Goal: Task Accomplishment & Management: Manage account settings

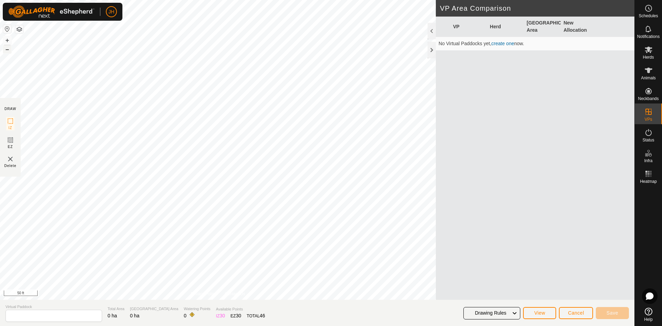
type input "5.10"
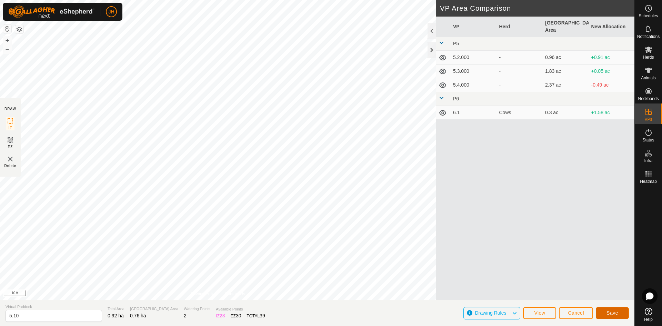
click at [611, 314] on span "Save" at bounding box center [613, 313] width 12 height 6
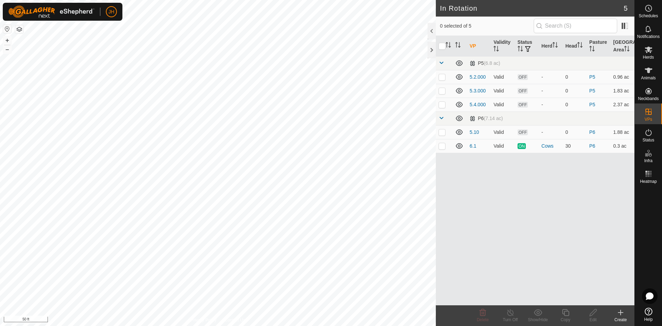
checkbox input "true"
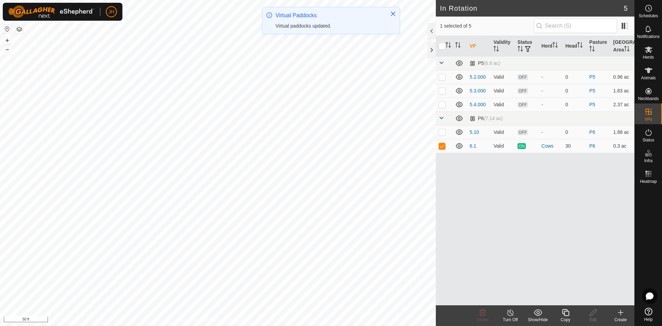
click at [564, 317] on div "Copy" at bounding box center [566, 320] width 28 height 6
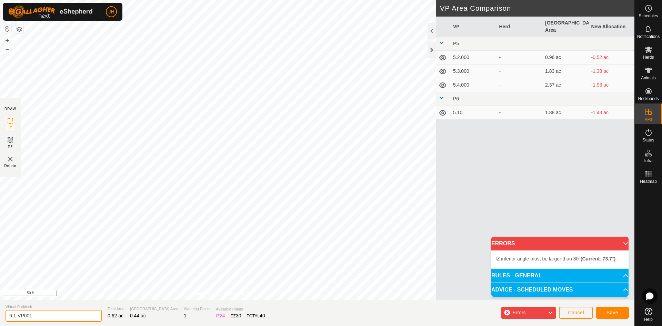
click at [41, 317] on input "6.1-VP001" at bounding box center [54, 316] width 97 height 12
type input "6.2"
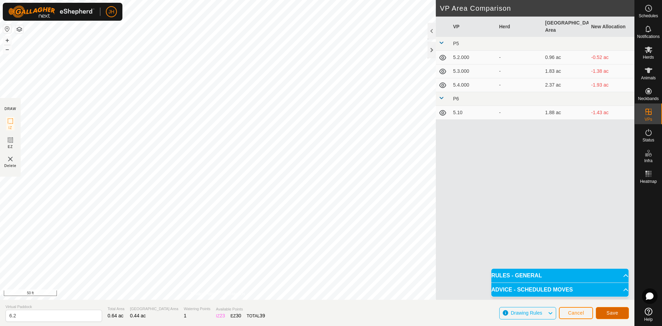
click at [605, 311] on button "Save" at bounding box center [612, 313] width 33 height 12
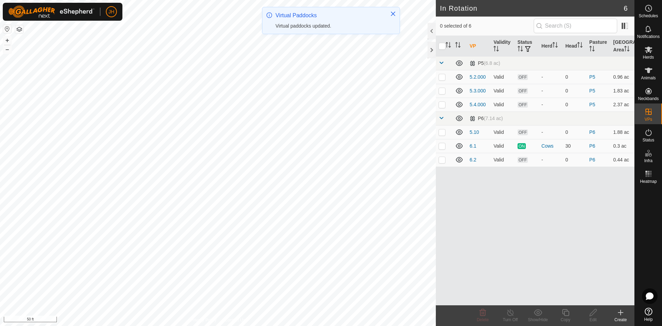
checkbox input "true"
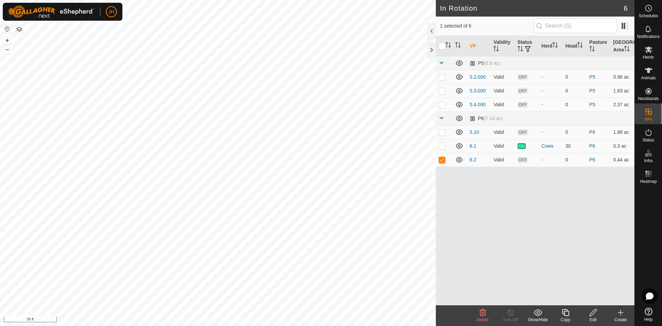
click at [565, 314] on icon at bounding box center [566, 312] width 9 height 8
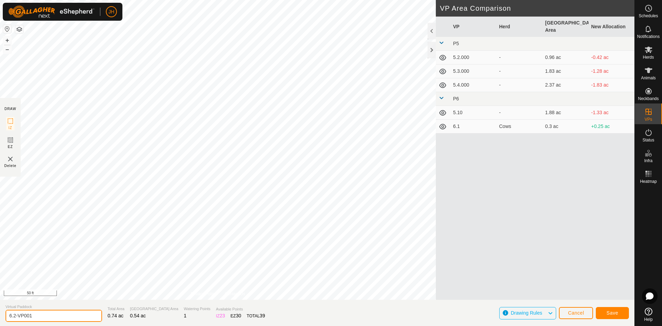
click at [61, 316] on input "6.2-VP001" at bounding box center [54, 316] width 97 height 12
type input "6.3"
click at [609, 312] on span "Save" at bounding box center [613, 313] width 12 height 6
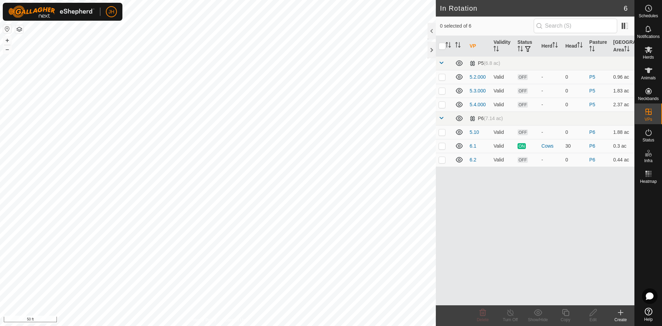
checkbox input "true"
click at [565, 317] on div "Copy" at bounding box center [566, 320] width 28 height 6
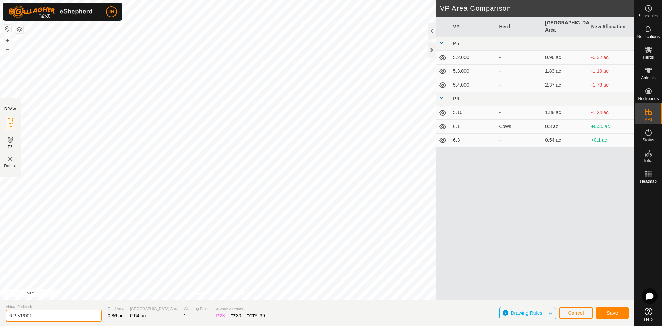
drag, startPoint x: 41, startPoint y: 318, endPoint x: 72, endPoint y: 301, distance: 35.6
click at [14, 318] on input "6.2-VP001" at bounding box center [54, 316] width 97 height 12
type input "6.4"
click at [615, 311] on span "Save" at bounding box center [613, 313] width 12 height 6
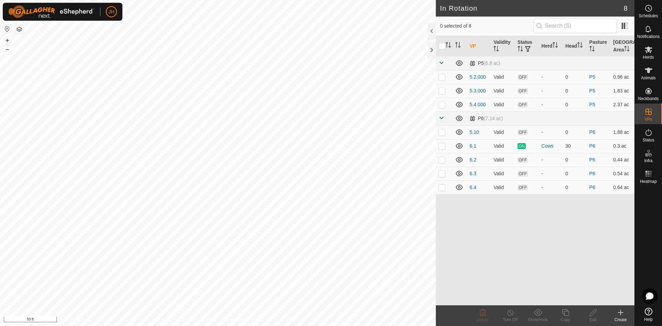
checkbox input "true"
click at [567, 315] on icon at bounding box center [566, 312] width 9 height 8
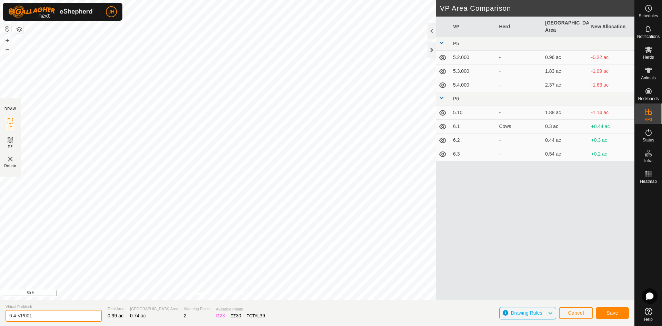
drag, startPoint x: 39, startPoint y: 315, endPoint x: 14, endPoint y: 318, distance: 25.0
click at [14, 318] on input "6.4-VP001" at bounding box center [54, 316] width 97 height 12
type input "6.5"
click at [612, 313] on span "Save" at bounding box center [613, 313] width 12 height 6
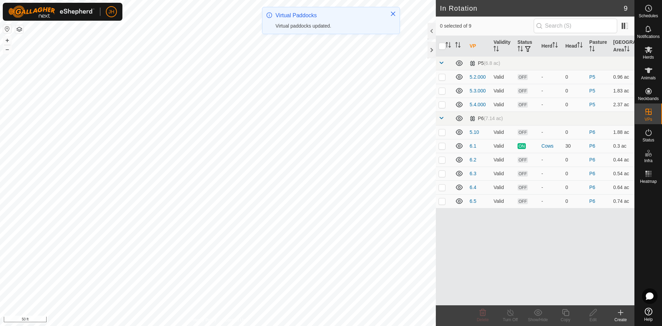
checkbox input "true"
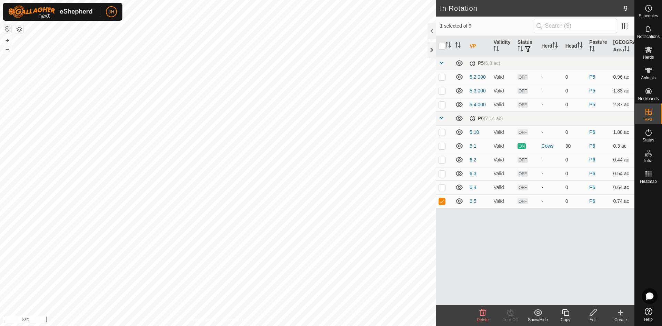
click at [564, 314] on icon at bounding box center [565, 312] width 7 height 7
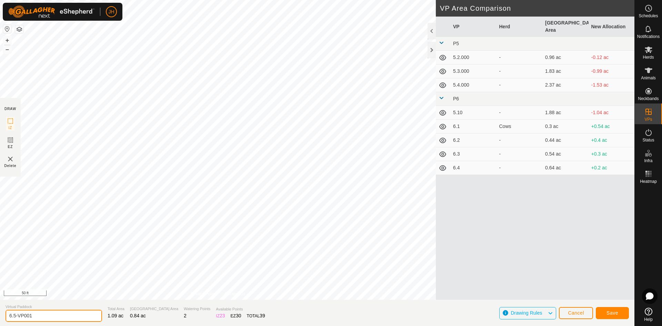
drag, startPoint x: 47, startPoint y: 315, endPoint x: 16, endPoint y: 318, distance: 31.2
click at [16, 318] on input "6.5-VP001" at bounding box center [54, 316] width 97 height 12
type input "6.6"
click at [614, 315] on span "Save" at bounding box center [613, 313] width 12 height 6
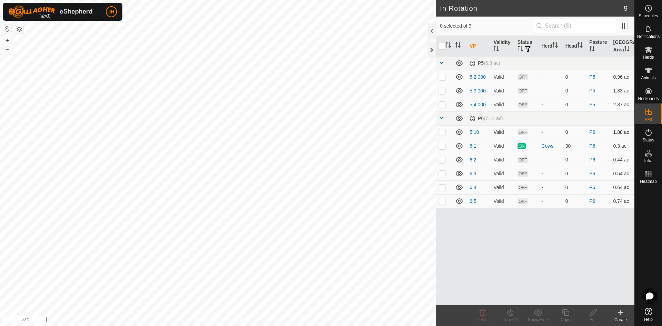
checkbox input "true"
click at [565, 314] on icon at bounding box center [566, 312] width 9 height 8
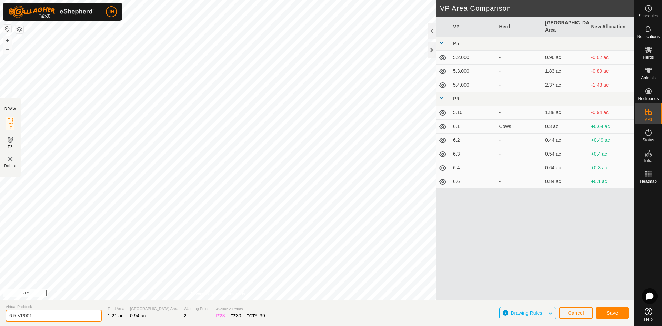
drag, startPoint x: 52, startPoint y: 316, endPoint x: 3, endPoint y: 316, distance: 49.0
click at [3, 316] on section "Virtual Paddock 6.5-VP001 Total Area 1.21 ac Grazing Area 0.94 ac Watering Poin…" at bounding box center [317, 313] width 635 height 26
type input "6.7"
click at [611, 313] on span "Save" at bounding box center [613, 313] width 12 height 6
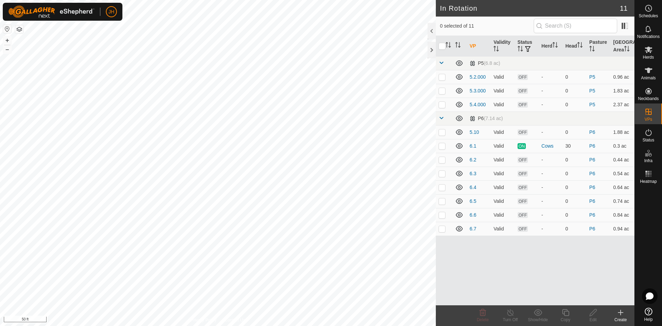
checkbox input "true"
click at [566, 314] on icon at bounding box center [566, 312] width 9 height 8
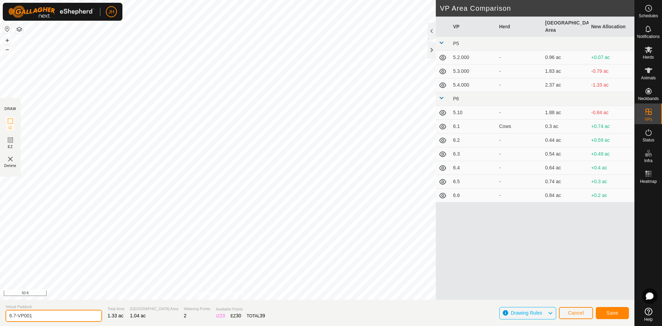
drag, startPoint x: 41, startPoint y: 317, endPoint x: 2, endPoint y: 318, distance: 39.3
click at [1, 320] on section "Virtual Paddock 6.7-VP001 Total Area 1.33 ac Grazing Area 1.04 ac Watering Poin…" at bounding box center [317, 313] width 635 height 26
type input "6.8"
click at [613, 311] on span "Save" at bounding box center [613, 313] width 12 height 6
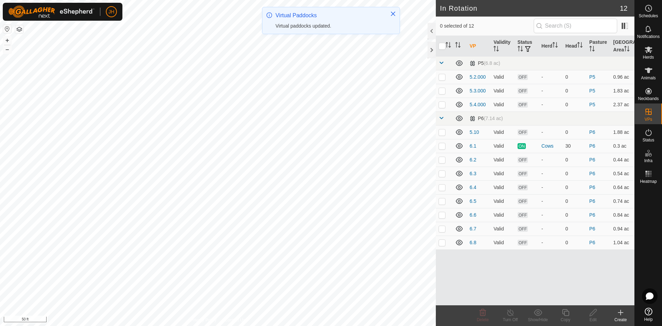
checkbox input "true"
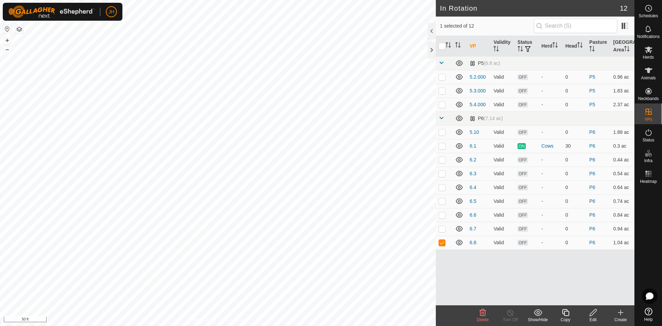
click at [568, 315] on icon at bounding box center [566, 312] width 9 height 8
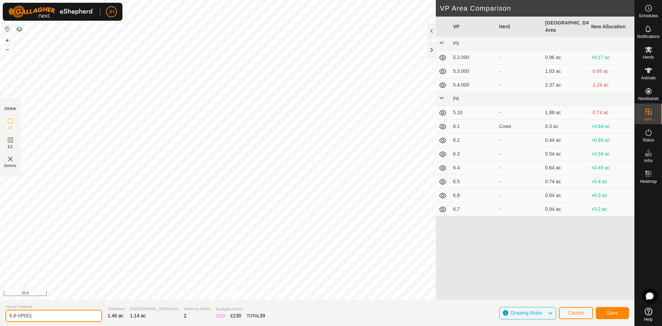
drag, startPoint x: 46, startPoint y: 318, endPoint x: 8, endPoint y: 305, distance: 40.8
click at [0, 320] on section "Virtual Paddock 6.8-VP001 Total Area 1.46 ac Grazing Area 1.14 ac Watering Poin…" at bounding box center [317, 313] width 635 height 26
click at [58, 315] on input "6.9" at bounding box center [54, 316] width 97 height 12
type input "6.9"
click at [615, 314] on span "Save" at bounding box center [613, 313] width 12 height 6
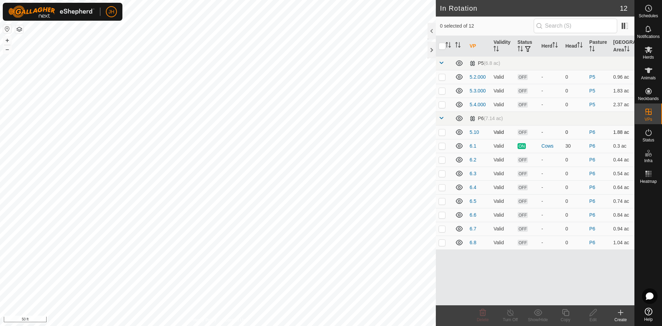
click at [442, 134] on p-checkbox at bounding box center [442, 132] width 7 height 6
checkbox input "true"
click at [592, 315] on icon at bounding box center [593, 312] width 7 height 7
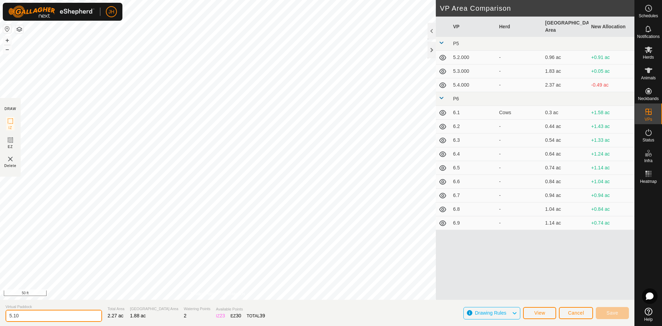
drag, startPoint x: 24, startPoint y: 315, endPoint x: 5, endPoint y: 316, distance: 19.3
click at [6, 316] on input "5.10" at bounding box center [54, 316] width 97 height 12
type input "5"
drag, startPoint x: 37, startPoint y: 314, endPoint x: 0, endPoint y: 319, distance: 37.6
click at [0, 319] on section "Virtual Paddock 5.100 Total Area 2.27 ac Grazing Area 1.88 ac Watering Points 2…" at bounding box center [317, 313] width 635 height 26
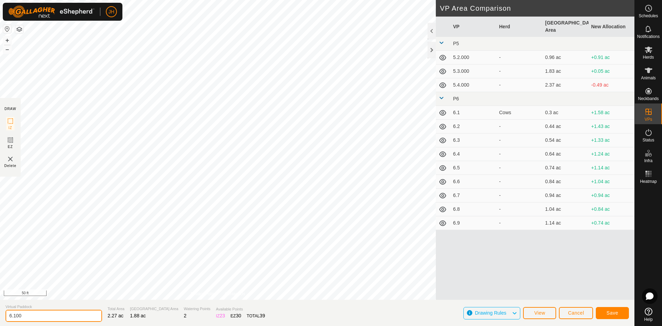
type input "6.100"
click at [613, 313] on span "Save" at bounding box center [613, 313] width 12 height 6
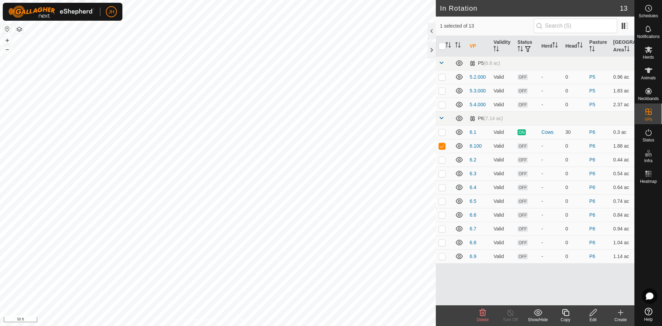
checkbox input "false"
checkbox input "true"
click at [566, 314] on icon at bounding box center [566, 312] width 9 height 8
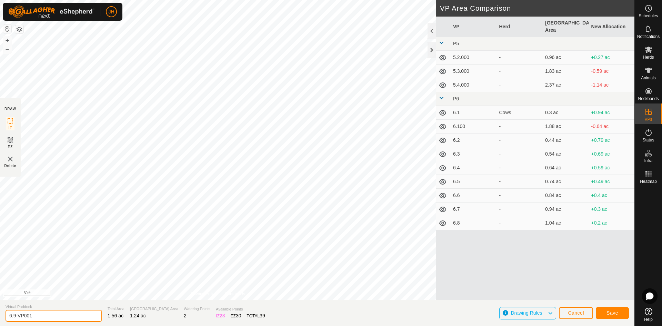
drag, startPoint x: 36, startPoint y: 316, endPoint x: 14, endPoint y: 314, distance: 21.5
click at [0, 321] on section "Virtual Paddock 6.9-VP001 Total Area 1.56 ac Grazing Area 1.24 ac Watering Poin…" at bounding box center [317, 313] width 635 height 26
type input "6.10"
click at [616, 314] on span "Save" at bounding box center [613, 313] width 12 height 6
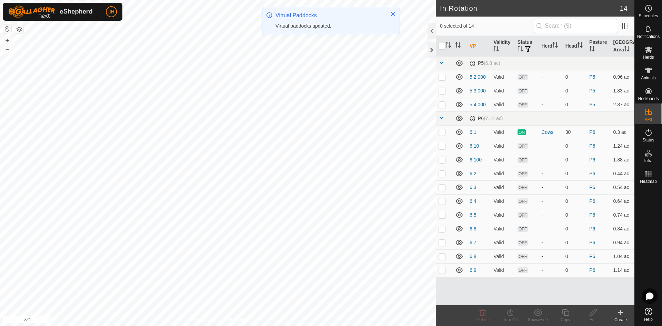
checkbox input "true"
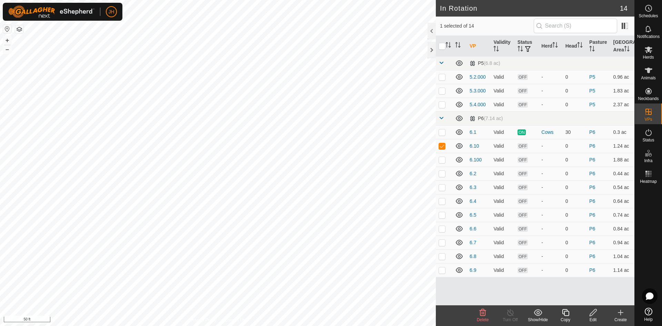
click at [567, 316] on div "Copy" at bounding box center [566, 315] width 28 height 21
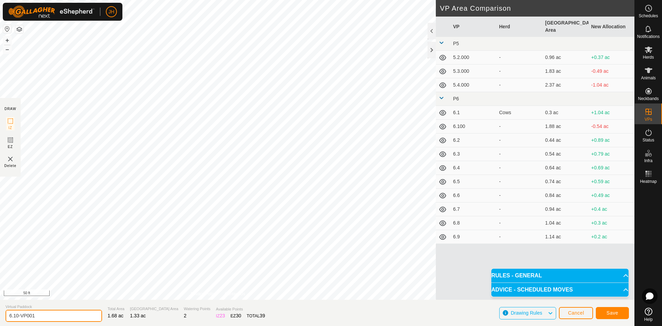
drag, startPoint x: 47, startPoint y: 315, endPoint x: 4, endPoint y: 313, distance: 42.5
click at [0, 317] on section "Virtual Paddock 6.10-VP001 Total Area 1.68 ac Grazing Area 1.33 ac Watering Poi…" at bounding box center [317, 313] width 635 height 26
type input "6.11"
click at [617, 311] on span "Save" at bounding box center [613, 313] width 12 height 6
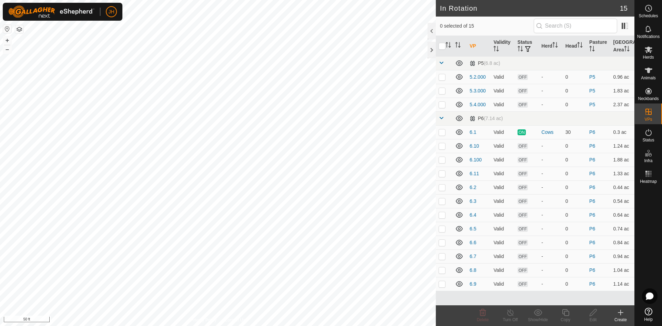
checkbox input "true"
click at [567, 316] on icon at bounding box center [565, 312] width 7 height 7
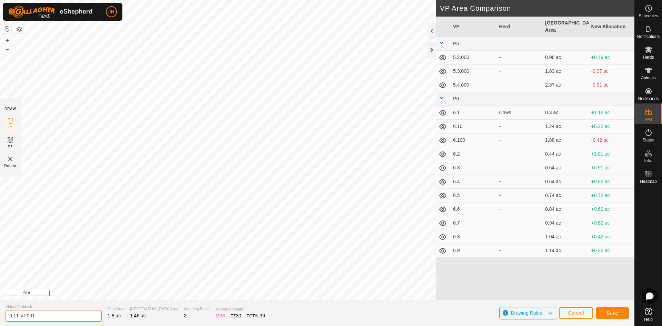
drag, startPoint x: 40, startPoint y: 316, endPoint x: 87, endPoint y: 307, distance: 48.1
click at [0, 319] on section "Virtual Paddock 6.11-VP001 Total Area 1.8 ac Grazing Area 1.46 ac Watering Poin…" at bounding box center [317, 313] width 635 height 26
type input "6.12"
click at [616, 313] on span "Save" at bounding box center [613, 313] width 12 height 6
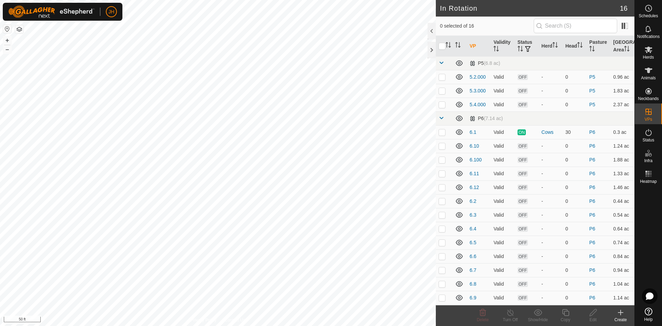
checkbox input "true"
click at [566, 317] on div "Copy" at bounding box center [566, 320] width 28 height 6
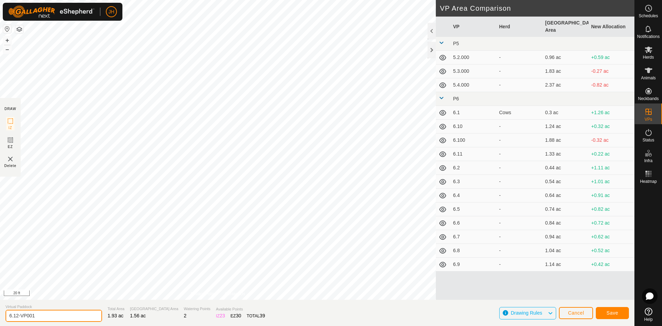
drag, startPoint x: 40, startPoint y: 315, endPoint x: 8, endPoint y: 317, distance: 32.5
click at [0, 320] on section "Virtual Paddock 6.12-VP001 Total Area 1.93 ac Grazing Area 1.56 ac Watering Poi…" at bounding box center [317, 313] width 635 height 26
type input "6.13"
click at [614, 312] on span "Save" at bounding box center [613, 313] width 12 height 6
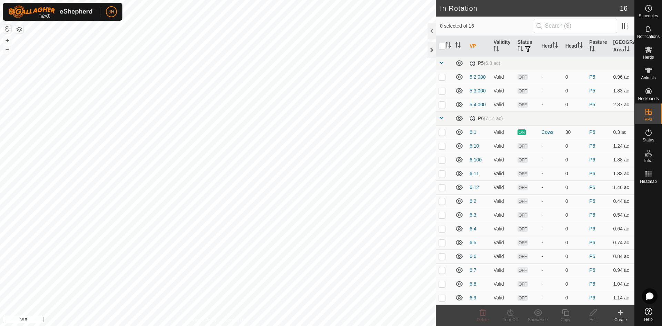
checkbox input "true"
click at [567, 315] on icon at bounding box center [566, 312] width 9 height 8
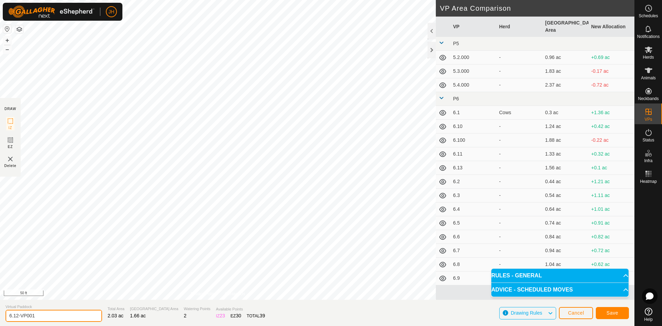
drag, startPoint x: 37, startPoint y: 314, endPoint x: 2, endPoint y: 309, distance: 35.2
click at [1, 311] on section "Virtual Paddock 6.12-VP001 Total Area 2.03 ac Grazing Area 1.66 ac Watering Poi…" at bounding box center [317, 313] width 635 height 26
type input "6.14"
click at [617, 314] on span "Save" at bounding box center [613, 313] width 12 height 6
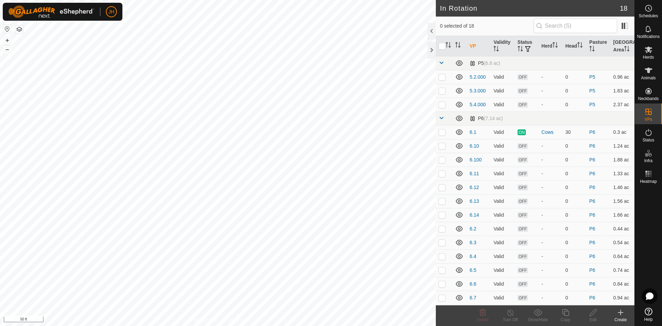
checkbox input "true"
click at [567, 316] on icon at bounding box center [565, 312] width 7 height 7
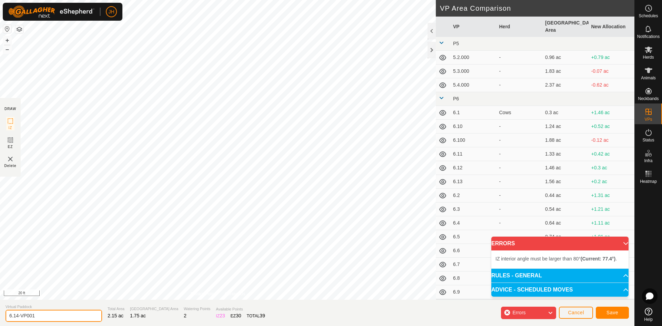
drag, startPoint x: 42, startPoint y: 315, endPoint x: 0, endPoint y: 326, distance: 43.7
click at [0, 326] on section "Virtual Paddock 6.14-VP001 Total Area 2.15 ac Grazing Area 1.75 ac Watering Poi…" at bounding box center [317, 313] width 635 height 26
type input "6.15"
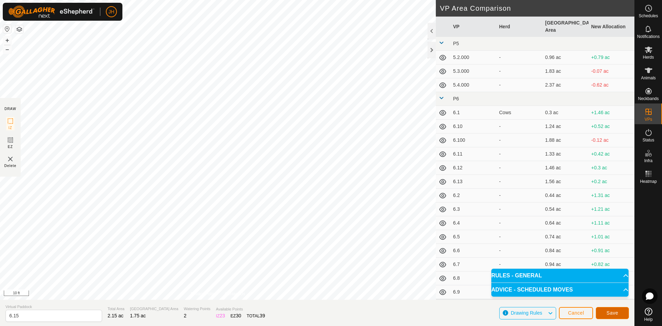
click at [616, 313] on span "Save" at bounding box center [613, 313] width 12 height 6
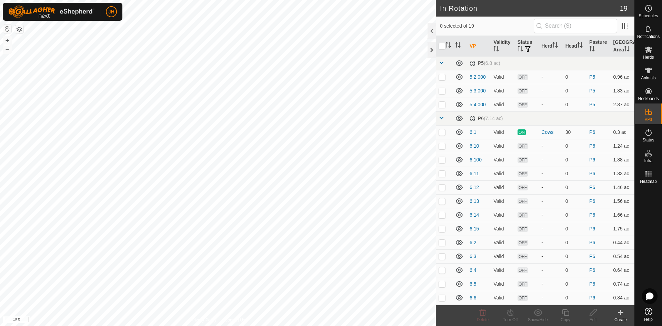
checkbox input "true"
click at [593, 316] on icon at bounding box center [593, 312] width 9 height 8
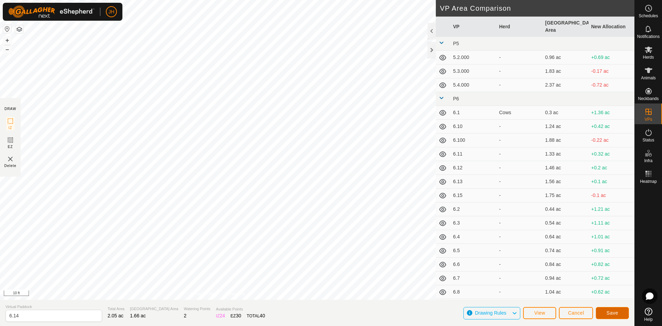
click at [606, 312] on button "Save" at bounding box center [612, 313] width 33 height 12
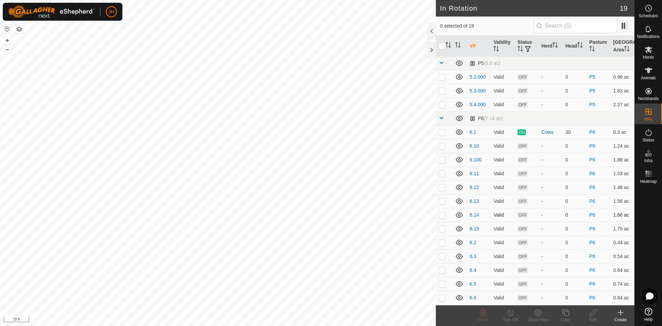
checkbox input "true"
checkbox input "false"
click at [591, 314] on icon at bounding box center [593, 312] width 9 height 8
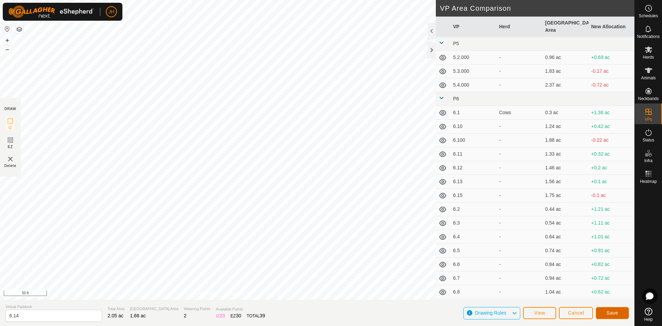
click at [615, 314] on span "Save" at bounding box center [613, 313] width 12 height 6
click at [577, 313] on span "Cancel" at bounding box center [576, 313] width 16 height 6
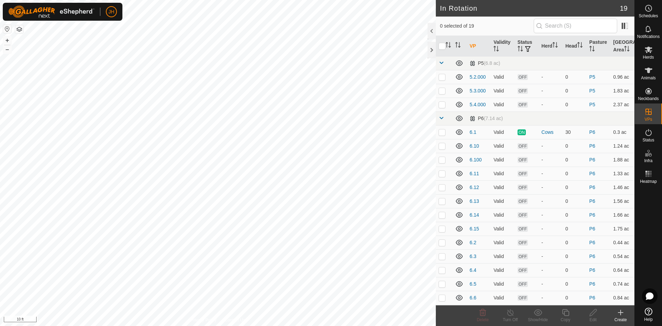
checkbox input "true"
click at [593, 316] on icon at bounding box center [593, 312] width 9 height 8
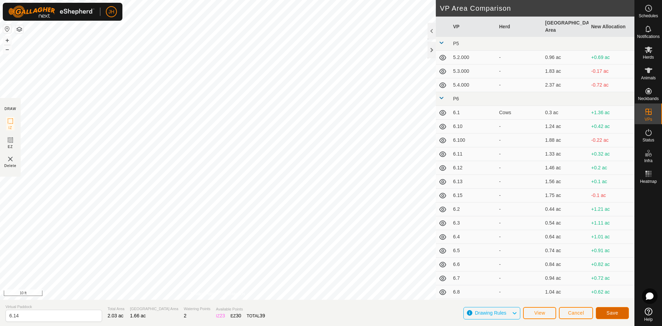
click at [607, 315] on span "Save" at bounding box center [613, 313] width 12 height 6
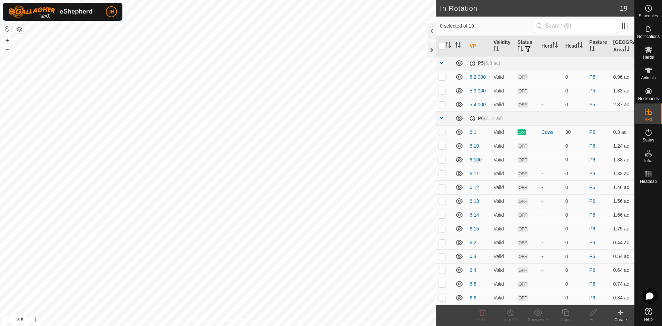
checkbox input "true"
click at [594, 315] on icon at bounding box center [593, 312] width 9 height 8
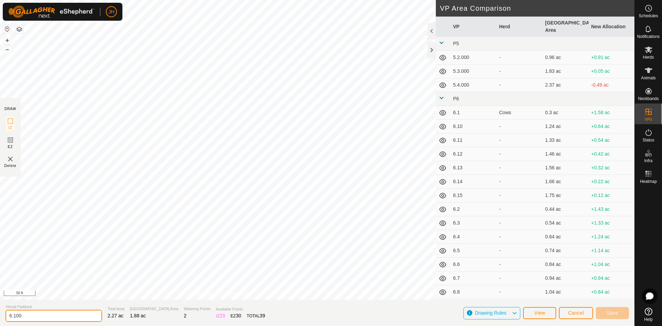
click at [42, 315] on input "6.100" at bounding box center [54, 316] width 97 height 12
click at [45, 318] on input "6.100" at bounding box center [54, 316] width 97 height 12
type input "6.16"
click at [614, 314] on span "Save" at bounding box center [613, 313] width 12 height 6
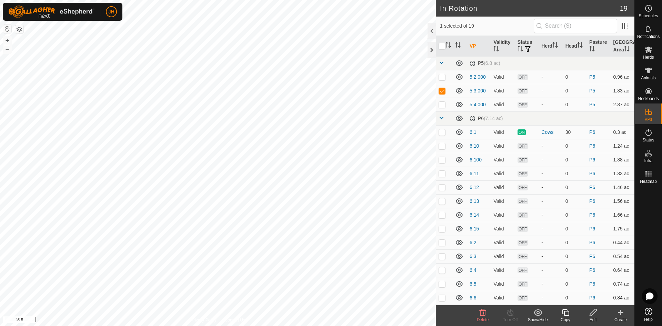
checkbox input "false"
checkbox input "true"
click at [649, 12] on icon at bounding box center [649, 8] width 8 height 8
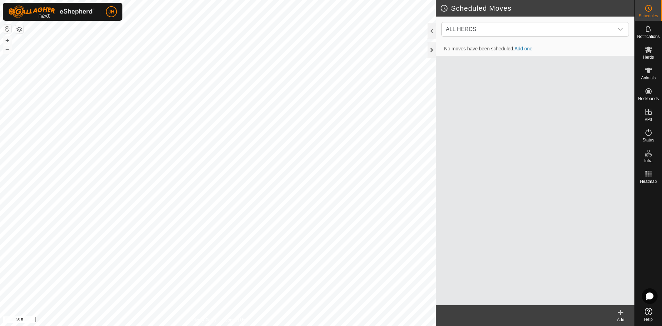
click at [620, 316] on icon at bounding box center [621, 312] width 8 height 8
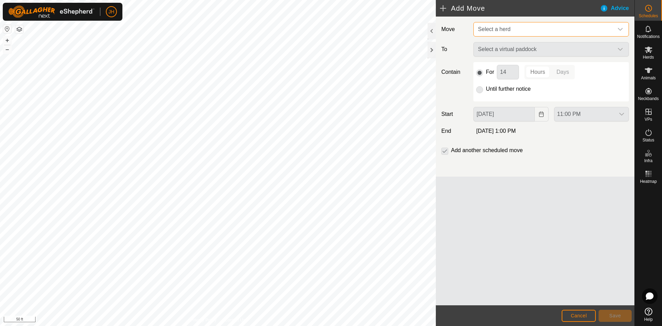
click at [540, 29] on span "Select a herd" at bounding box center [544, 29] width 138 height 14
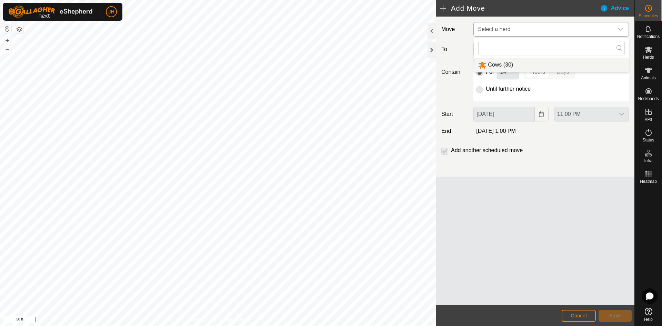
click at [510, 65] on li "Cows (30)" at bounding box center [551, 65] width 155 height 14
click at [527, 52] on span "Select a virtual paddock" at bounding box center [544, 50] width 138 height 14
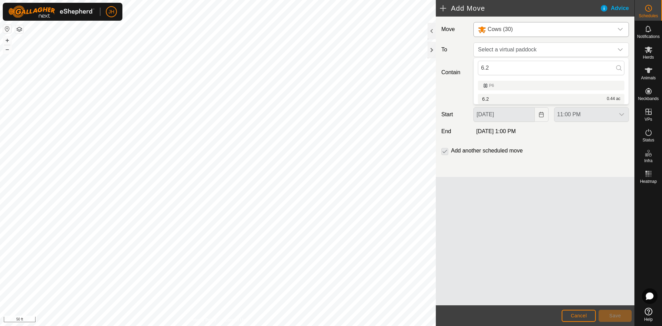
type input "6.2"
click at [496, 101] on li "6.2 0.44 ac" at bounding box center [551, 99] width 147 height 10
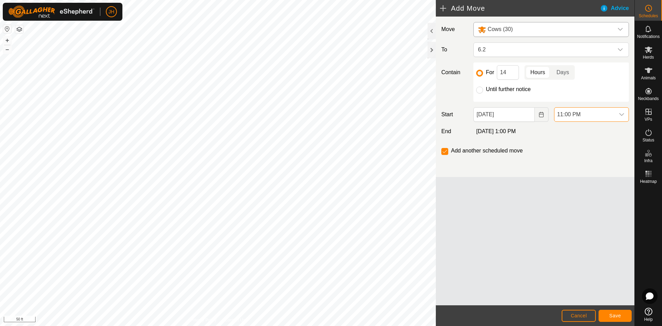
click at [592, 113] on span "11:00 PM" at bounding box center [585, 115] width 60 height 14
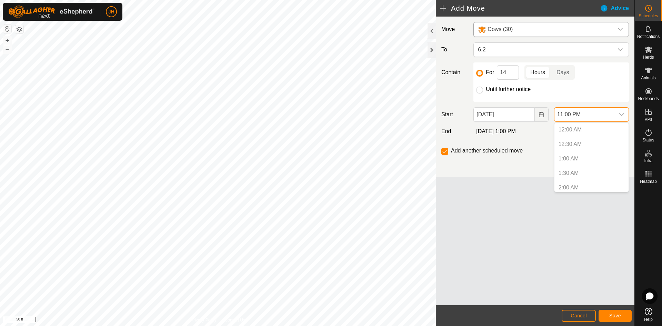
scroll to position [611, 0]
click at [543, 117] on icon "Choose Date" at bounding box center [541, 115] width 4 height 6
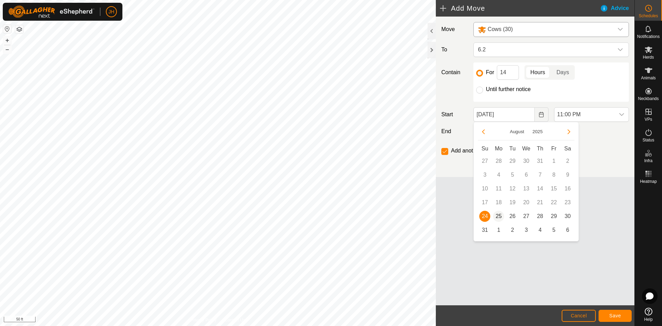
click at [496, 217] on span "25" at bounding box center [498, 216] width 11 height 11
type input "[DATE]"
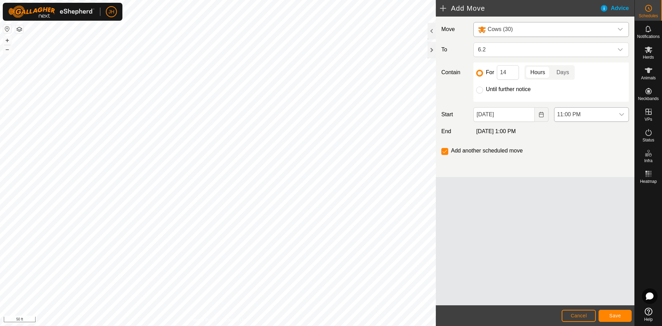
click at [604, 113] on span "11:00 PM" at bounding box center [585, 115] width 60 height 14
click at [568, 130] on li "6:00 AM" at bounding box center [592, 130] width 74 height 14
click at [620, 316] on span "Save" at bounding box center [615, 316] width 12 height 6
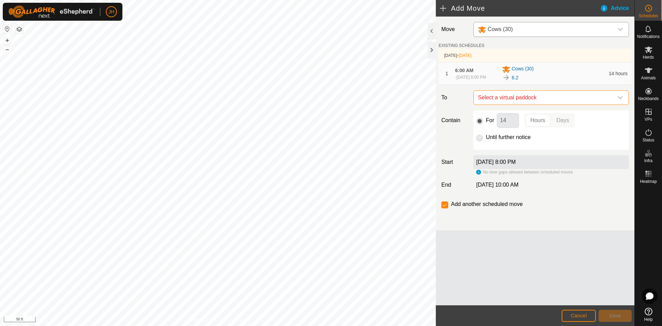
click at [598, 103] on span "Select a virtual paddock" at bounding box center [544, 98] width 138 height 14
type input "6.3"
click at [504, 151] on li "6.3 0.54 ac" at bounding box center [551, 150] width 147 height 10
drag, startPoint x: 513, startPoint y: 122, endPoint x: 518, endPoint y: 123, distance: 5.4
click at [499, 128] on input "14" at bounding box center [508, 120] width 22 height 14
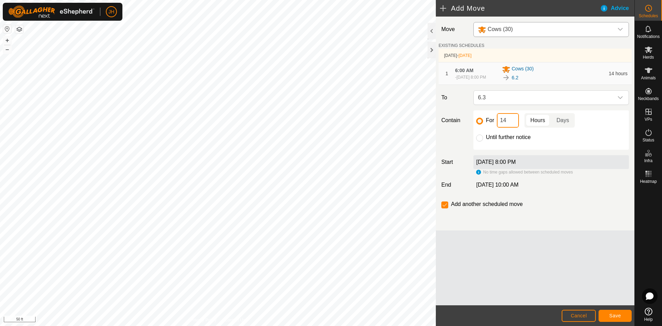
type input "4"
click at [623, 317] on button "Save" at bounding box center [615, 316] width 33 height 12
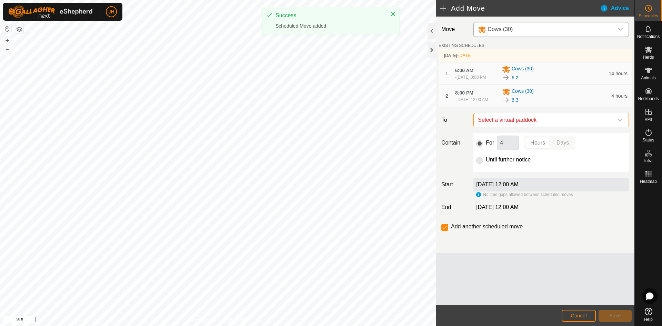
click at [569, 127] on span "Select a virtual paddock" at bounding box center [544, 120] width 138 height 14
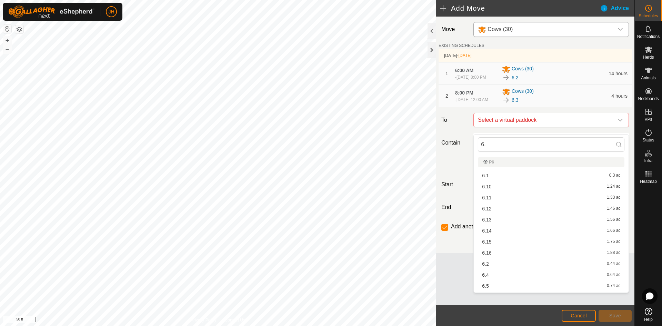
type input "6.4"
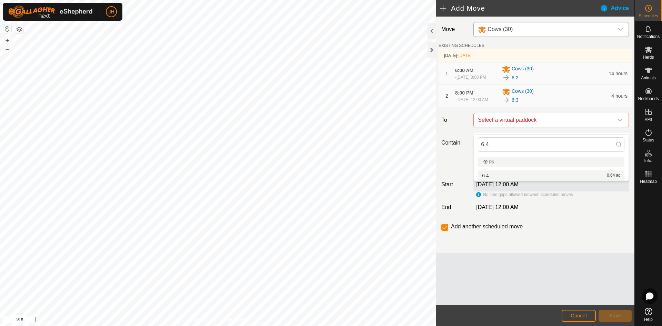
click at [513, 176] on div "6.4 0.64 ac" at bounding box center [551, 175] width 138 height 5
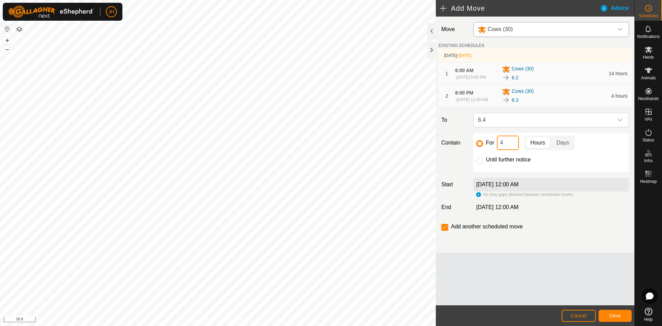
drag, startPoint x: 508, startPoint y: 150, endPoint x: 491, endPoint y: 151, distance: 17.3
click at [491, 150] on div "For 4 Hours Days" at bounding box center [551, 143] width 150 height 14
type input "6"
click at [618, 317] on span "Save" at bounding box center [615, 316] width 12 height 6
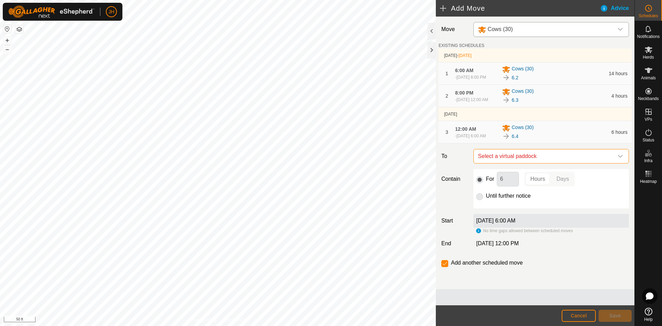
click at [562, 163] on span "Select a virtual paddock" at bounding box center [544, 156] width 138 height 14
type input "6.5"
click at [565, 218] on li "6.5 0.74 ac" at bounding box center [551, 215] width 147 height 10
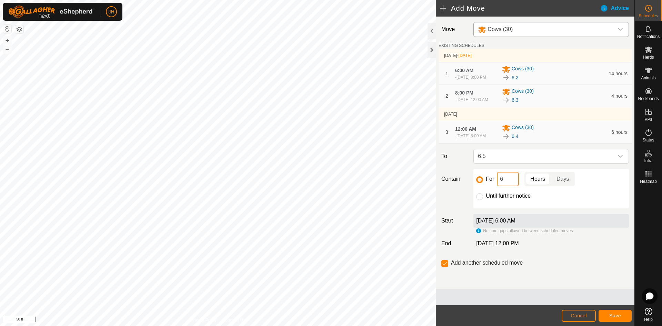
drag, startPoint x: 510, startPoint y: 189, endPoint x: 494, endPoint y: 190, distance: 16.6
click at [494, 186] on div "For 6 Hours Days" at bounding box center [551, 179] width 150 height 14
type input "12"
click at [617, 320] on button "Save" at bounding box center [615, 316] width 33 height 12
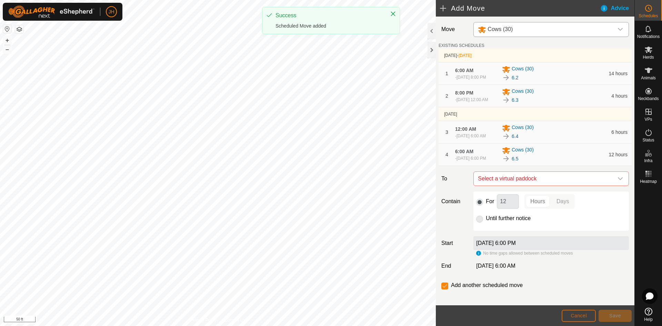
click at [581, 317] on span "Cancel" at bounding box center [579, 316] width 16 height 6
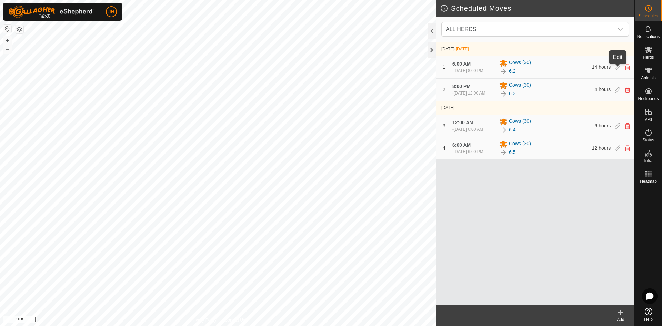
click at [617, 70] on icon at bounding box center [618, 67] width 6 height 6
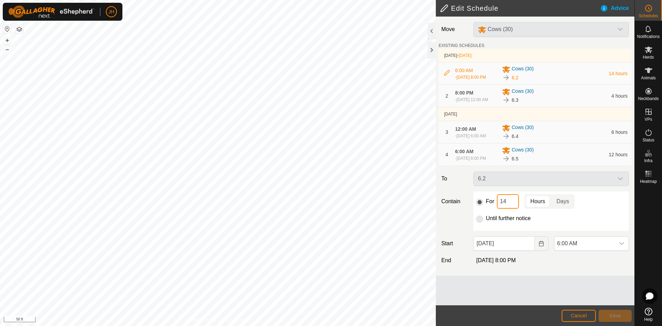
drag, startPoint x: 509, startPoint y: 215, endPoint x: 495, endPoint y: 211, distance: 15.0
click at [497, 209] on input "14" at bounding box center [508, 201] width 22 height 14
type input "2"
click at [623, 318] on button "Save" at bounding box center [615, 316] width 33 height 12
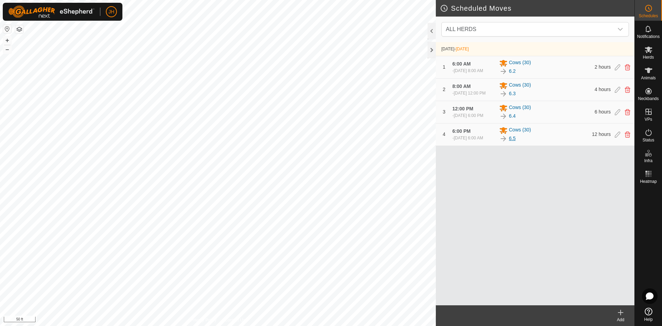
click at [514, 142] on link "6.5" at bounding box center [512, 138] width 7 height 7
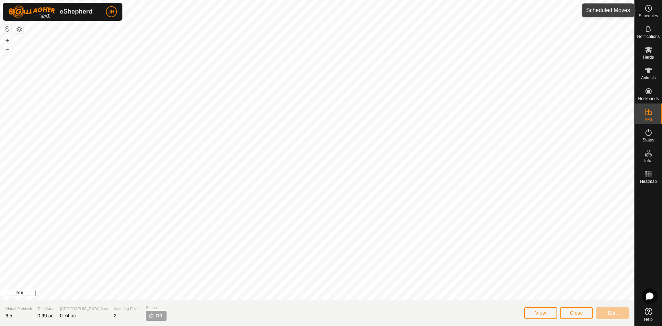
click at [652, 12] on es-schedule-vp-svg-icon at bounding box center [649, 8] width 12 height 11
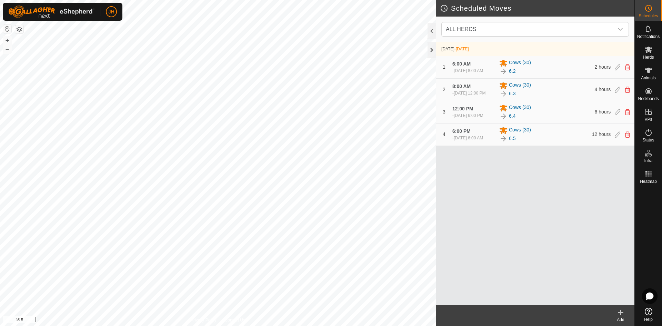
click at [621, 317] on div "Add" at bounding box center [621, 320] width 28 height 6
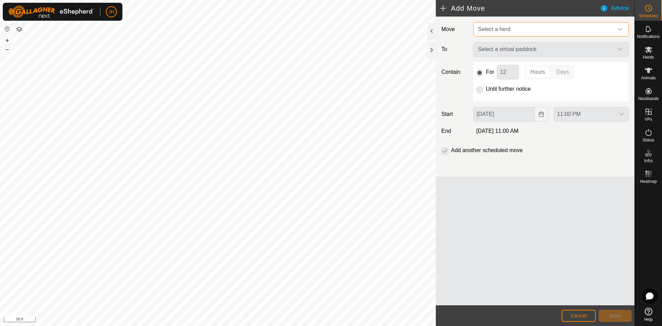
click at [536, 31] on span "Select a herd" at bounding box center [544, 29] width 138 height 14
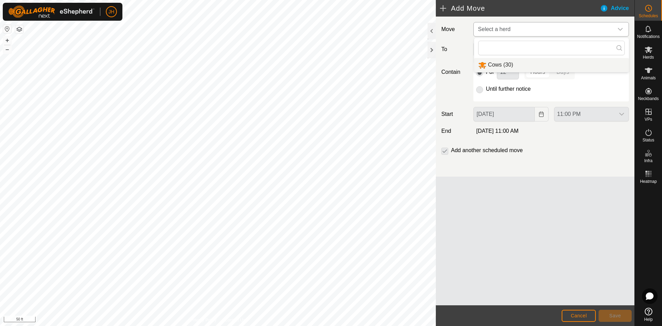
click at [507, 62] on li "Cows (30)" at bounding box center [551, 65] width 155 height 14
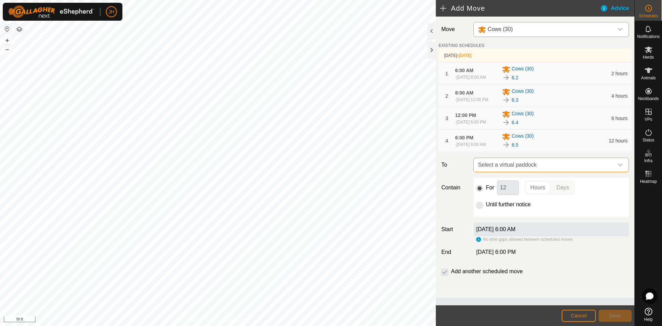
click at [546, 172] on span "Select a virtual paddock" at bounding box center [544, 165] width 138 height 14
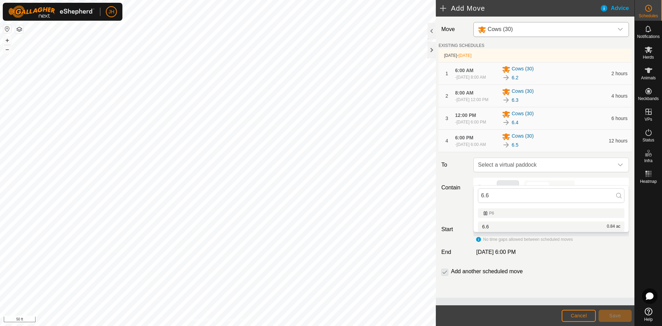
type input "6.6"
click at [486, 227] on li "6.6 0.84 ac" at bounding box center [551, 226] width 147 height 10
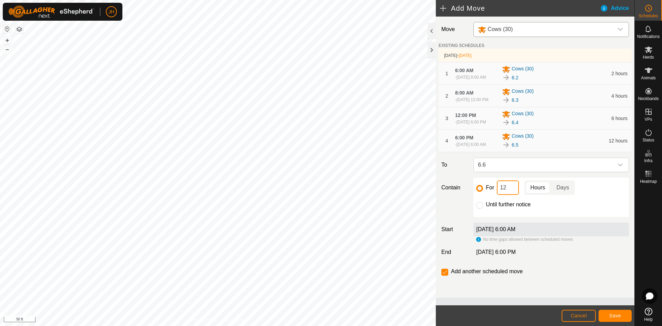
drag, startPoint x: 514, startPoint y: 205, endPoint x: 494, endPoint y: 204, distance: 19.3
click at [494, 195] on div "For 12 Hours Days" at bounding box center [551, 187] width 150 height 14
type input "2"
click at [618, 316] on span "Save" at bounding box center [615, 316] width 12 height 6
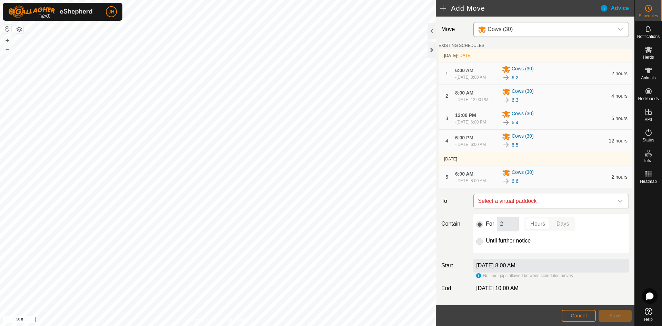
click at [559, 208] on span "Select a virtual paddock" at bounding box center [544, 201] width 138 height 14
type input "6.7"
click at [496, 267] on li "6.7 0.94 ac" at bounding box center [551, 266] width 147 height 10
click at [505, 231] on input "2" at bounding box center [508, 224] width 22 height 14
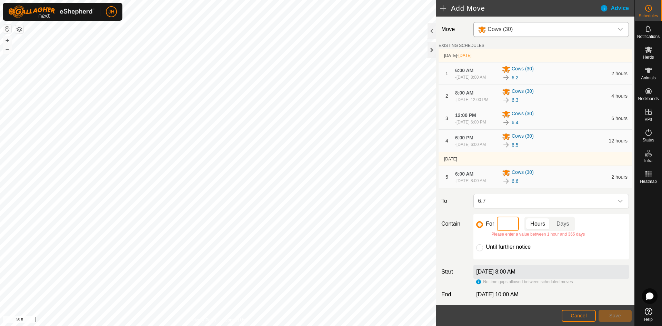
type input "4"
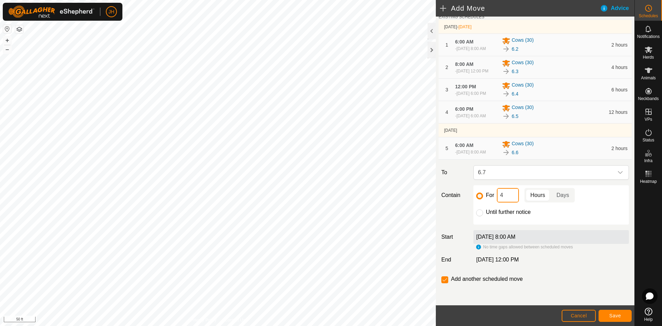
scroll to position [37, 0]
click at [616, 317] on span "Save" at bounding box center [615, 316] width 12 height 6
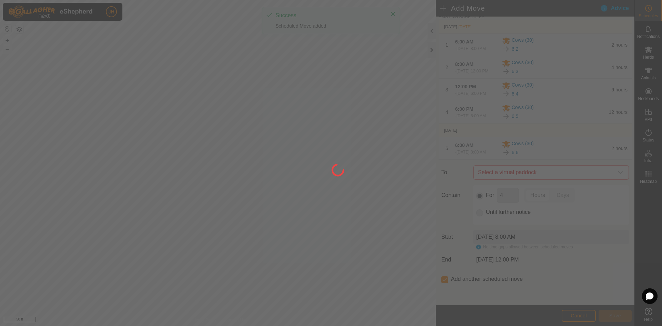
scroll to position [0, 0]
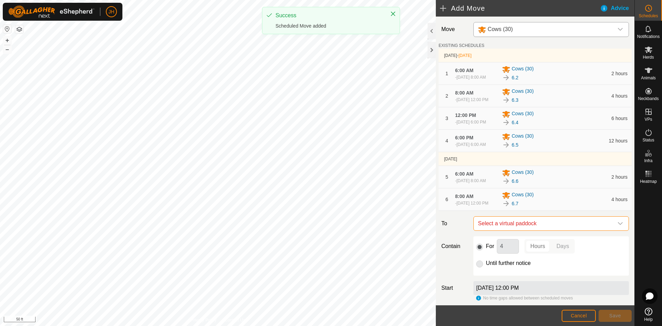
click at [588, 230] on span "Select a virtual paddock" at bounding box center [544, 224] width 138 height 14
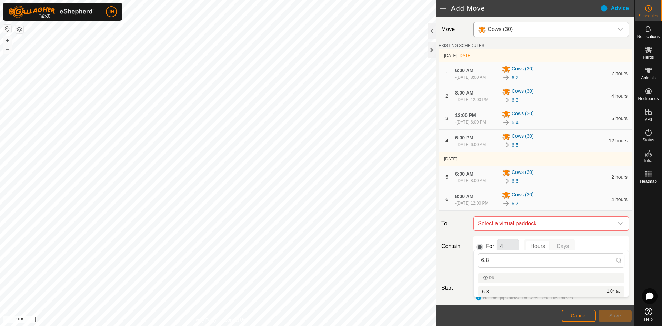
type input "6.8"
click at [597, 293] on li "6.8 1.04 ac" at bounding box center [551, 291] width 147 height 10
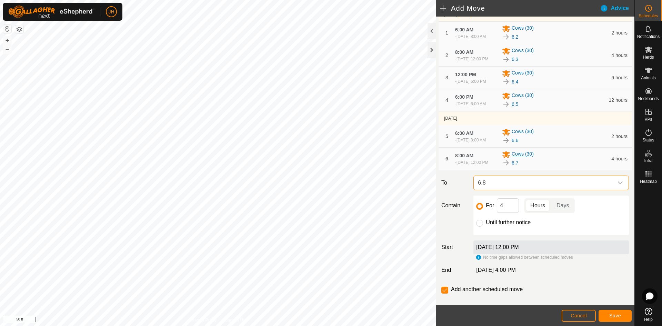
scroll to position [46, 0]
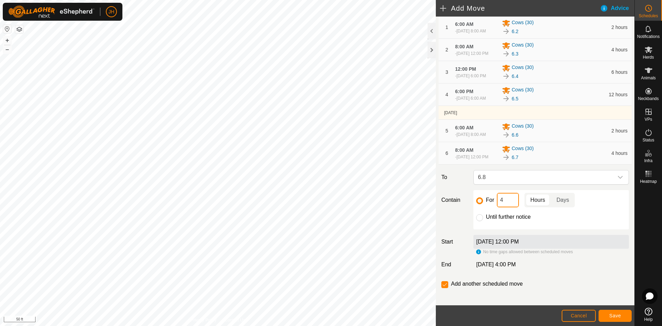
drag, startPoint x: 504, startPoint y: 221, endPoint x: 493, endPoint y: 221, distance: 11.1
click at [493, 207] on div "For 4 Hours Days" at bounding box center [551, 200] width 150 height 14
type input "6"
click at [613, 317] on span "Save" at bounding box center [615, 316] width 12 height 6
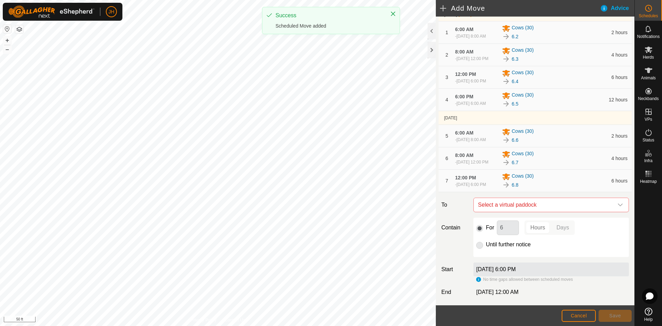
scroll to position [45, 0]
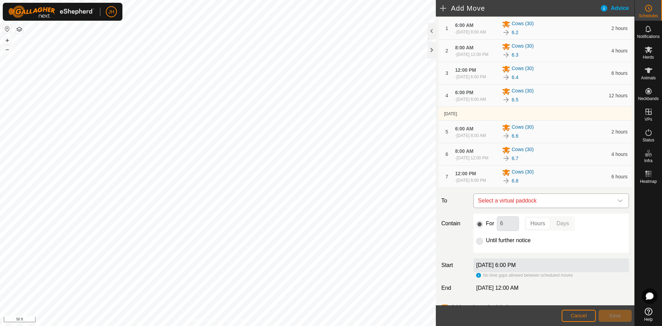
click at [588, 208] on span "Select a virtual paddock" at bounding box center [544, 201] width 138 height 14
type input "6.9"
click at [489, 272] on li "6.9 1.14 ac" at bounding box center [551, 272] width 147 height 10
drag, startPoint x: 506, startPoint y: 246, endPoint x: 498, endPoint y: 246, distance: 8.0
click at [499, 231] on input "6" at bounding box center [508, 223] width 22 height 14
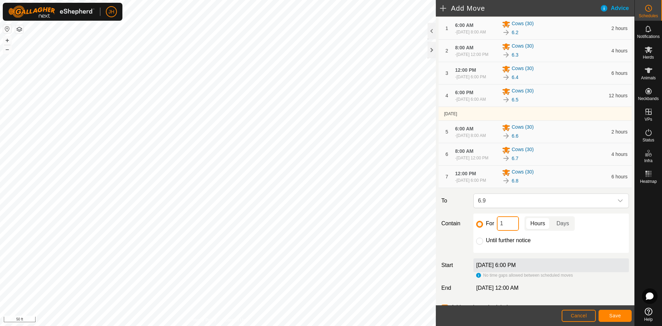
type input "12"
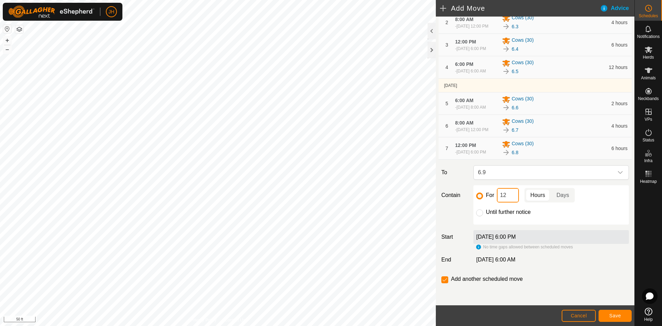
scroll to position [95, 0]
click at [619, 316] on span "Save" at bounding box center [615, 316] width 12 height 6
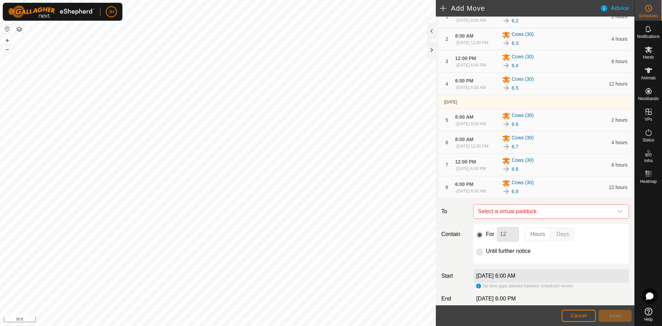
scroll to position [68, 0]
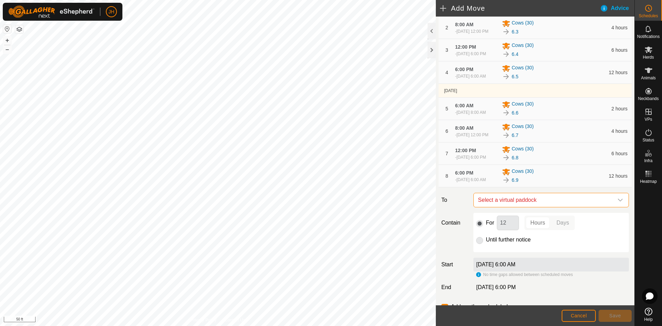
click at [592, 207] on span "Select a virtual paddock" at bounding box center [544, 200] width 138 height 14
type input "6.10"
click at [578, 274] on li "6.10 1.24 ac" at bounding box center [551, 274] width 147 height 10
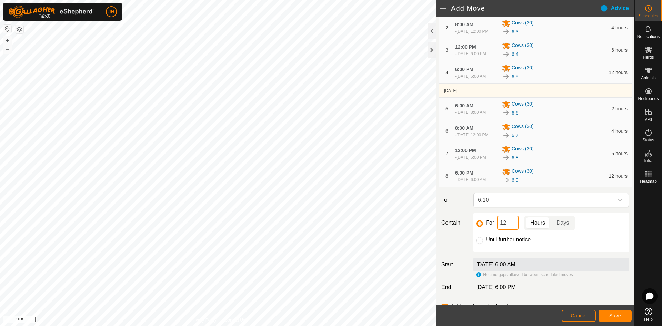
drag, startPoint x: 507, startPoint y: 248, endPoint x: 492, endPoint y: 245, distance: 14.8
click at [495, 230] on div "For 12 Hours Days" at bounding box center [551, 223] width 150 height 14
type input "2"
click at [620, 316] on span "Save" at bounding box center [615, 316] width 12 height 6
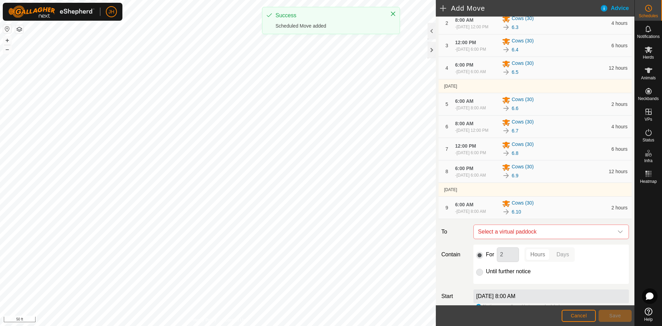
scroll to position [76, 0]
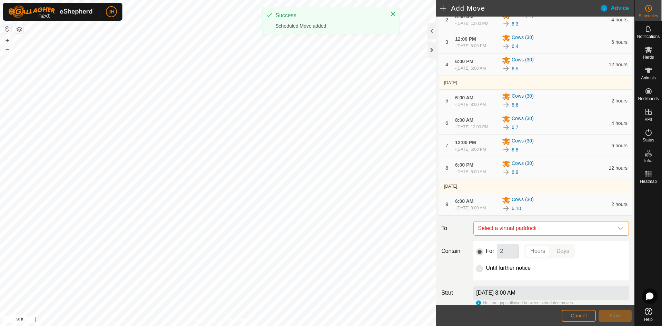
click at [564, 235] on span "Select a virtual paddock" at bounding box center [544, 228] width 138 height 14
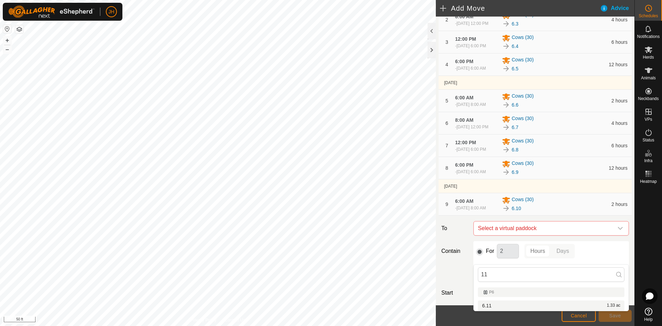
type input "11"
click at [509, 306] on div "6.11 1.33 ac" at bounding box center [551, 305] width 138 height 5
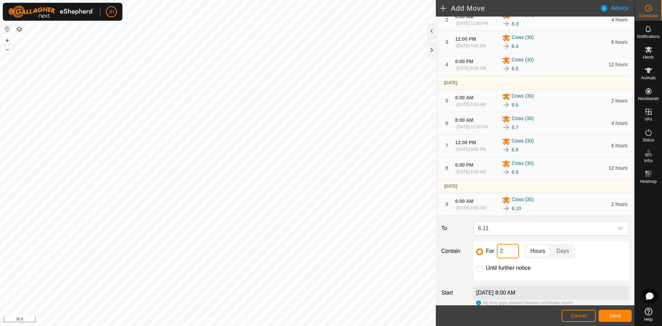
drag, startPoint x: 506, startPoint y: 280, endPoint x: 497, endPoint y: 277, distance: 10.0
click at [496, 258] on div "For 2 Hours Days" at bounding box center [551, 251] width 150 height 14
type input "4"
click at [623, 314] on button "Save" at bounding box center [615, 316] width 33 height 12
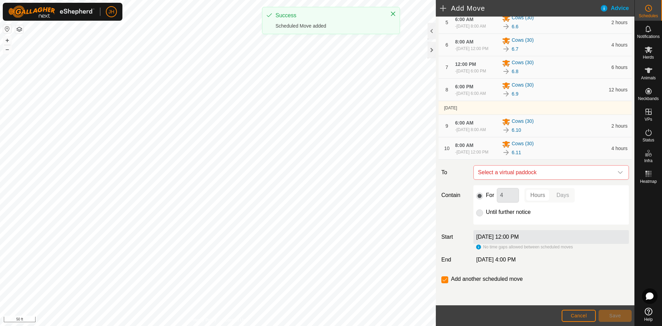
scroll to position [186, 0]
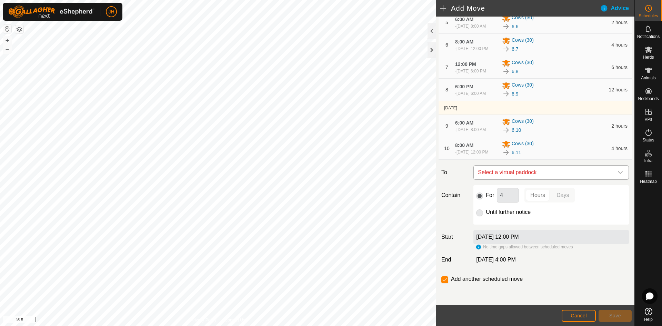
click at [573, 172] on span "Select a virtual paddock" at bounding box center [544, 173] width 138 height 14
type input "12"
click at [543, 224] on li "6.12 1.46 ac" at bounding box center [551, 222] width 147 height 10
drag, startPoint x: 508, startPoint y: 192, endPoint x: 495, endPoint y: 196, distance: 13.0
click at [495, 196] on div "For 4 Hours Days" at bounding box center [551, 195] width 150 height 14
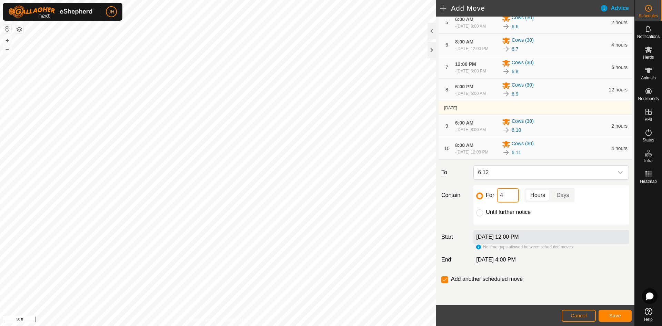
type input "6"
click at [621, 318] on button "Save" at bounding box center [615, 316] width 33 height 12
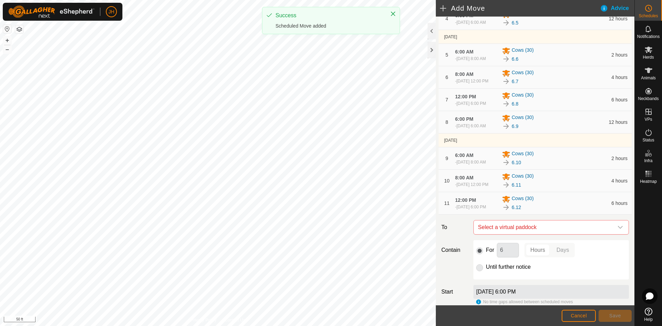
scroll to position [211, 0]
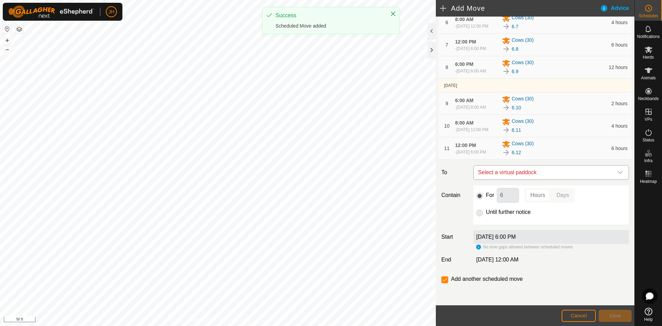
click at [547, 175] on span "Select a virtual paddock" at bounding box center [544, 173] width 138 height 14
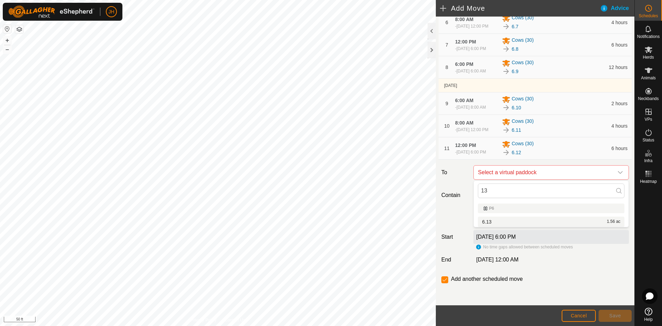
type input "13"
click at [493, 221] on li "6.13 1.56 ac" at bounding box center [551, 222] width 147 height 10
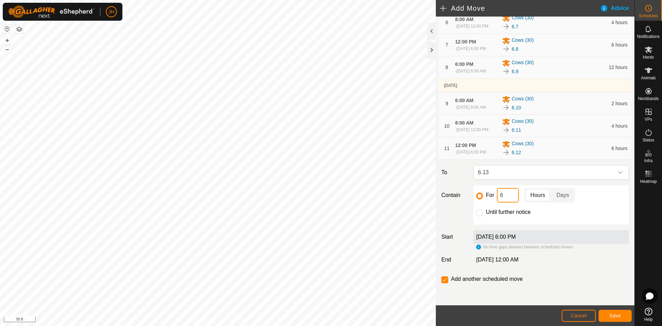
drag, startPoint x: 507, startPoint y: 195, endPoint x: 498, endPoint y: 192, distance: 9.5
click at [500, 198] on input "6" at bounding box center [508, 195] width 22 height 14
type input "12"
click at [620, 319] on button "Save" at bounding box center [615, 316] width 33 height 12
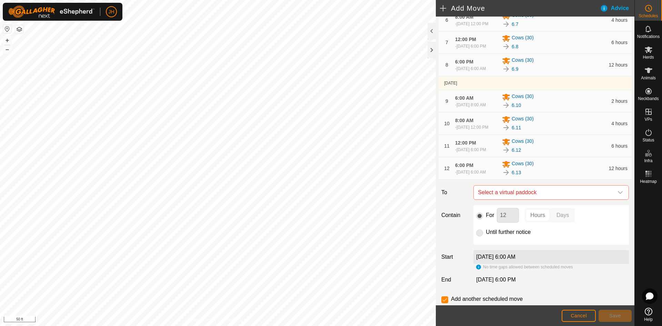
scroll to position [189, 0]
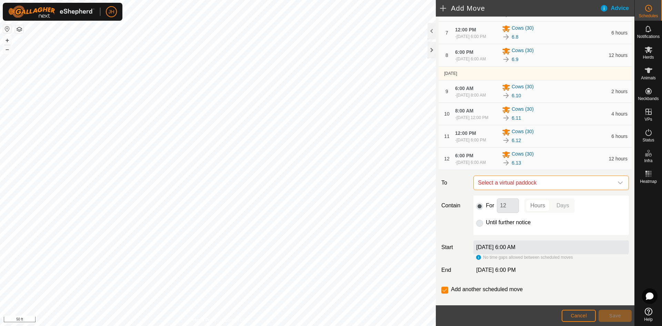
click at [558, 190] on span "Select a virtual paddock" at bounding box center [544, 183] width 138 height 14
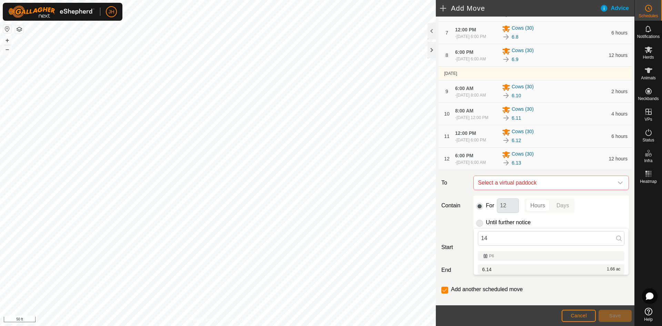
type input "14"
click at [567, 269] on li "6.14 1.66 ac" at bounding box center [551, 269] width 147 height 10
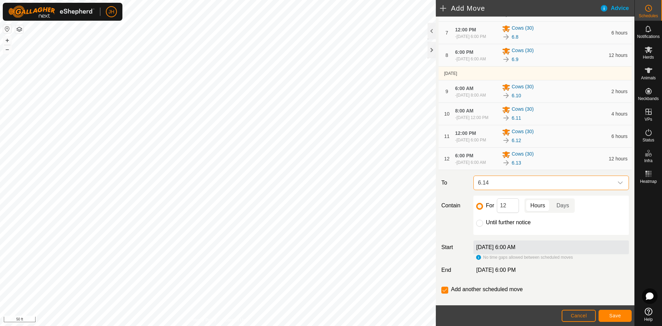
scroll to position [196, 0]
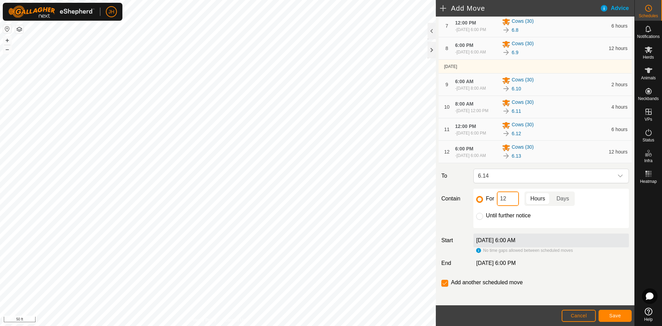
click at [511, 206] on input "12" at bounding box center [508, 198] width 22 height 14
drag, startPoint x: 511, startPoint y: 237, endPoint x: 498, endPoint y: 235, distance: 12.8
click at [498, 206] on input "12" at bounding box center [508, 198] width 22 height 14
type input "2"
click at [622, 316] on button "Save" at bounding box center [615, 316] width 33 height 12
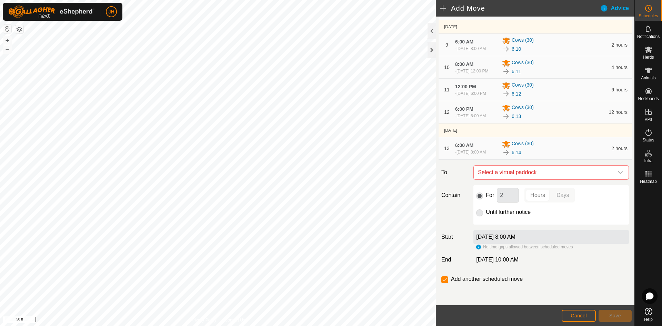
scroll to position [257, 0]
click at [547, 179] on span "Select a virtual paddock" at bounding box center [544, 173] width 138 height 14
type input "15"
click at [502, 239] on li "6.15 1.75 ac" at bounding box center [551, 241] width 147 height 10
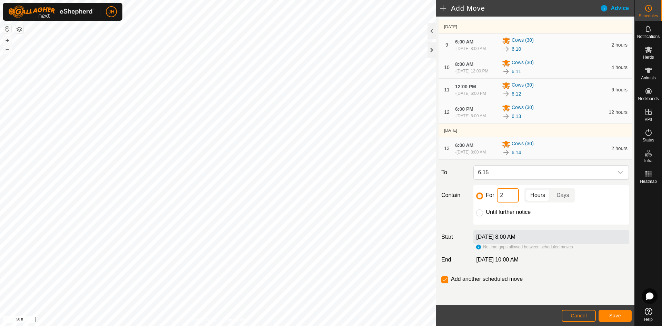
drag, startPoint x: 511, startPoint y: 197, endPoint x: 495, endPoint y: 196, distance: 16.3
click at [495, 196] on div "For 2 Hours Days" at bounding box center [551, 195] width 150 height 14
type input "4"
click at [608, 317] on button "Save" at bounding box center [615, 316] width 33 height 12
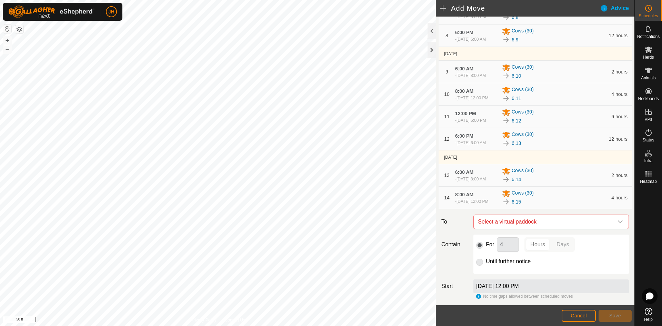
scroll to position [298, 0]
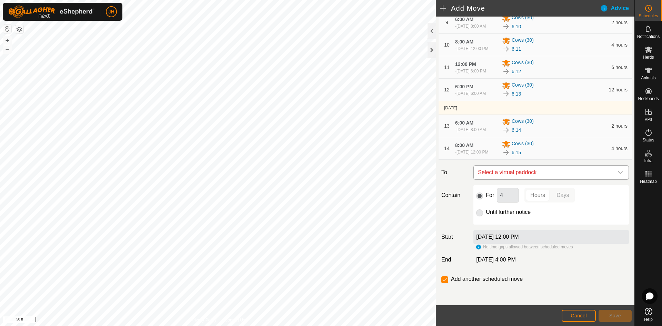
click at [537, 179] on span "Select a virtual paddock" at bounding box center [544, 173] width 138 height 14
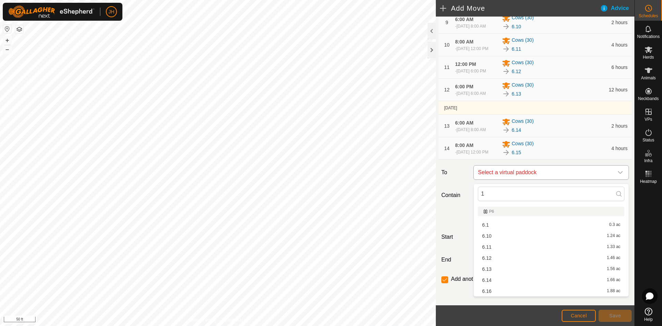
type input "16"
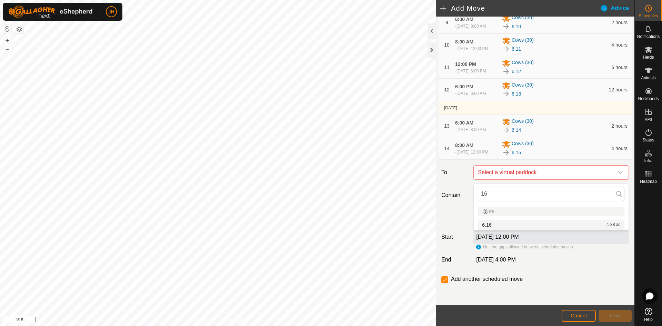
click at [509, 225] on div "6.16 1.88 ac" at bounding box center [551, 224] width 138 height 5
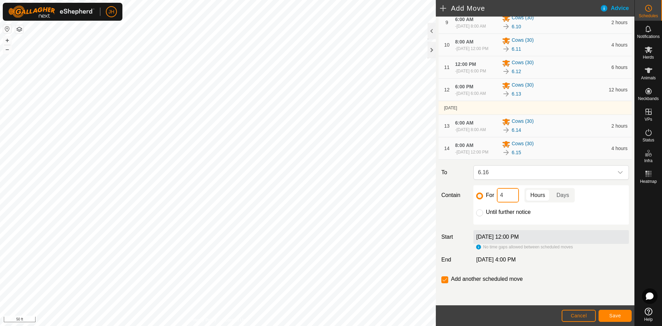
drag, startPoint x: 515, startPoint y: 202, endPoint x: 508, endPoint y: 204, distance: 7.0
click at [508, 202] on input "4" at bounding box center [508, 195] width 22 height 14
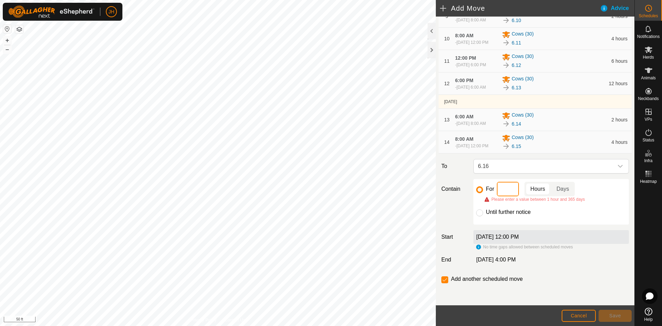
type input "6"
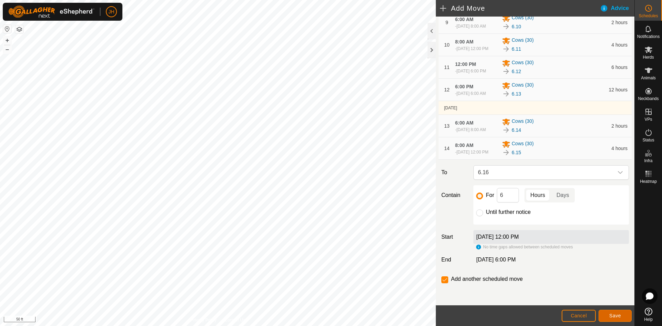
click at [617, 317] on span "Save" at bounding box center [615, 316] width 12 height 6
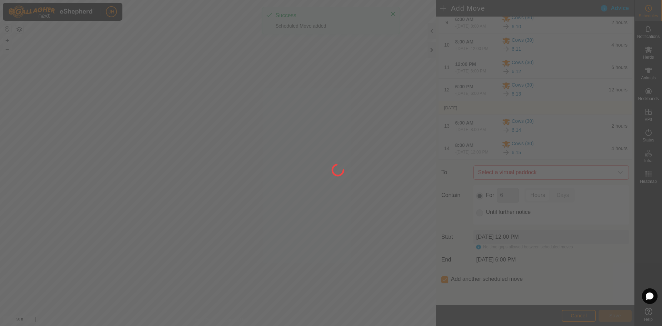
scroll to position [0, 0]
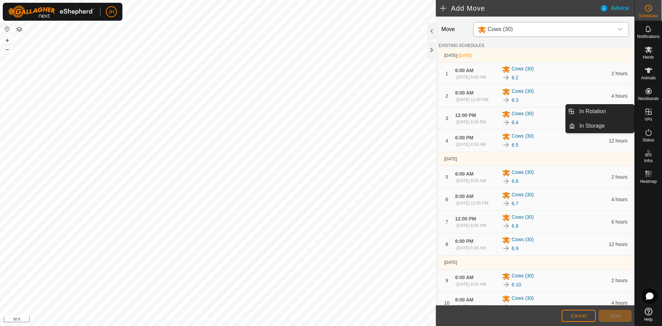
click at [647, 114] on icon at bounding box center [649, 112] width 8 height 8
click at [648, 115] on icon at bounding box center [649, 112] width 8 height 8
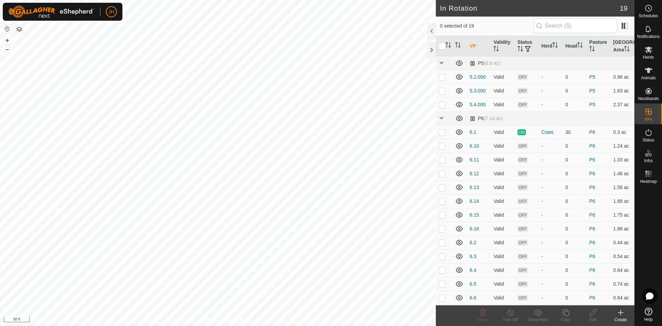
checkbox input "true"
click at [565, 317] on div "Copy" at bounding box center [566, 320] width 28 height 6
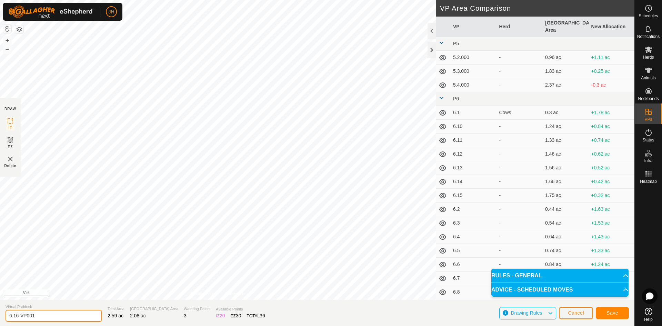
drag, startPoint x: 55, startPoint y: 317, endPoint x: 6, endPoint y: 310, distance: 49.5
click at [2, 316] on section "Virtual Paddock 6.16-VP001 Total Area 2.59 ac Grazing Area 2.08 ac Watering Poi…" at bounding box center [317, 313] width 635 height 26
type input "6.17"
click at [612, 313] on span "Save" at bounding box center [613, 313] width 12 height 6
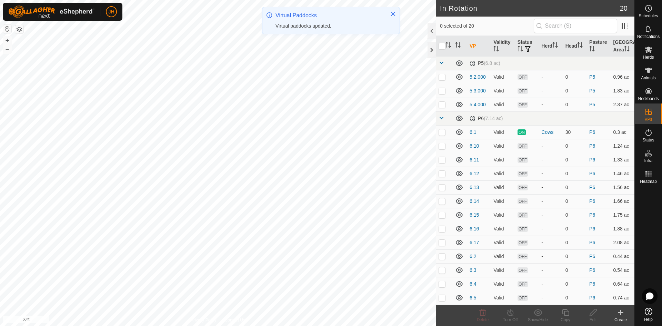
checkbox input "true"
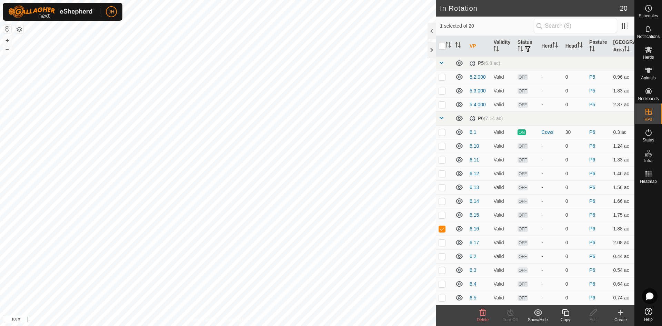
click at [567, 315] on icon at bounding box center [565, 312] width 7 height 7
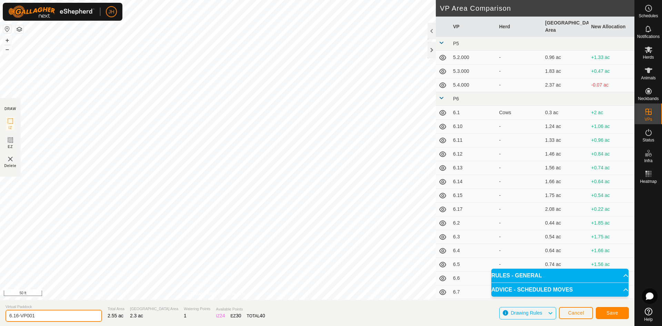
drag, startPoint x: 38, startPoint y: 313, endPoint x: 0, endPoint y: 316, distance: 38.1
click at [0, 321] on section "Virtual Paddock 6.16-VP001 Total Area 2.55 ac Grazing Area 2.3 ac Watering Poin…" at bounding box center [317, 313] width 635 height 26
type input "6.100"
click at [610, 316] on button "Save" at bounding box center [612, 313] width 33 height 12
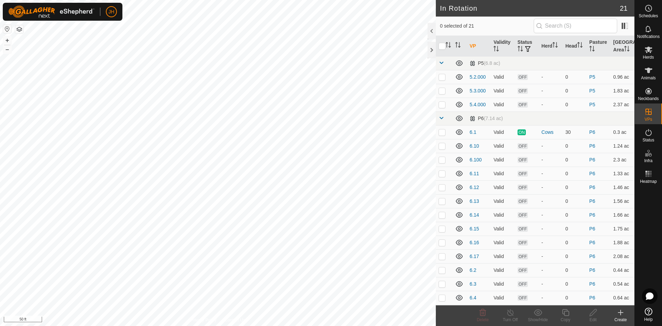
click at [19, 29] on button "button" at bounding box center [19, 29] width 8 height 8
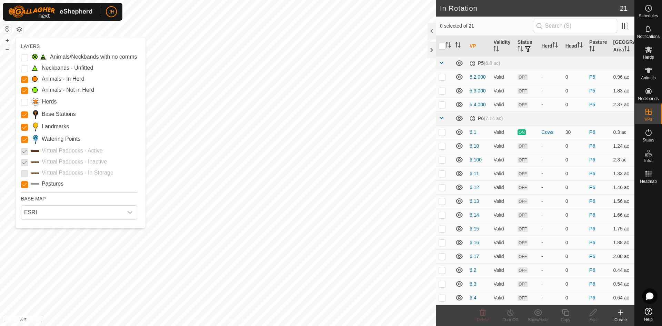
click at [17, 29] on button "button" at bounding box center [19, 29] width 8 height 8
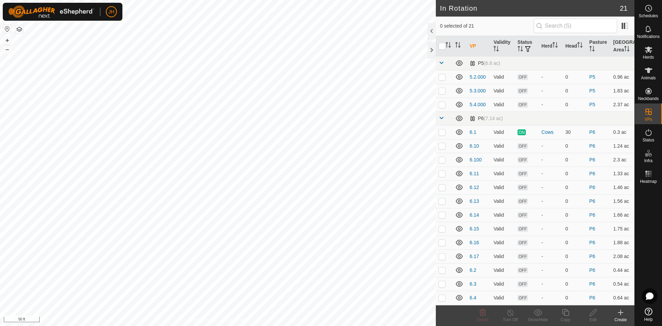
click at [21, 32] on button "button" at bounding box center [19, 29] width 8 height 8
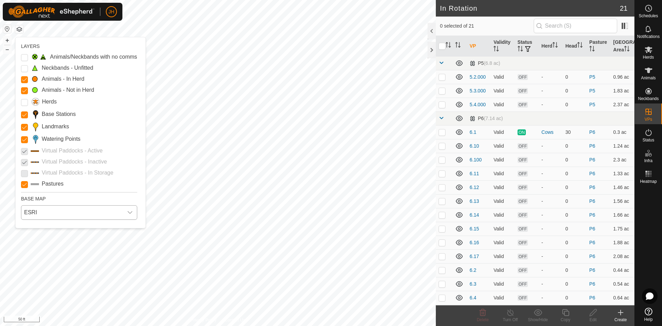
click at [36, 213] on span "ESRI" at bounding box center [72, 213] width 102 height 14
click at [38, 230] on li "Azure" at bounding box center [80, 228] width 117 height 14
click at [43, 213] on span "Azure" at bounding box center [72, 213] width 102 height 14
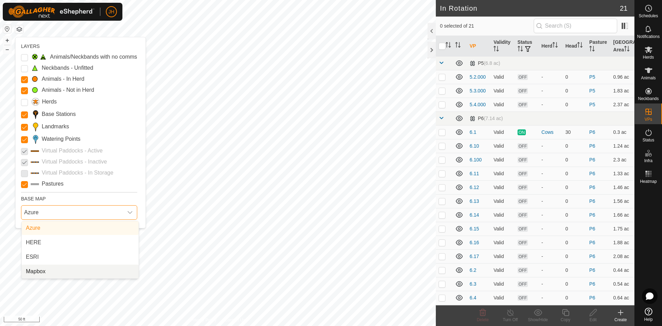
click at [40, 274] on li "Mapbox" at bounding box center [80, 272] width 117 height 14
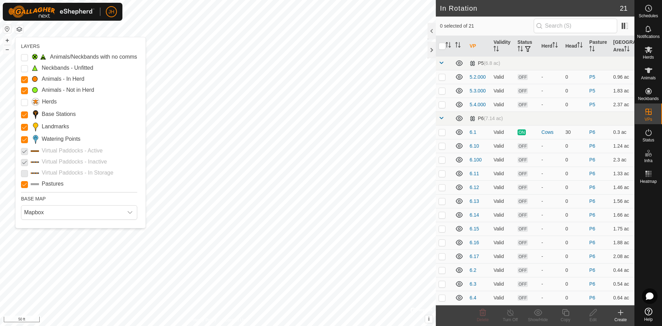
checkbox input "true"
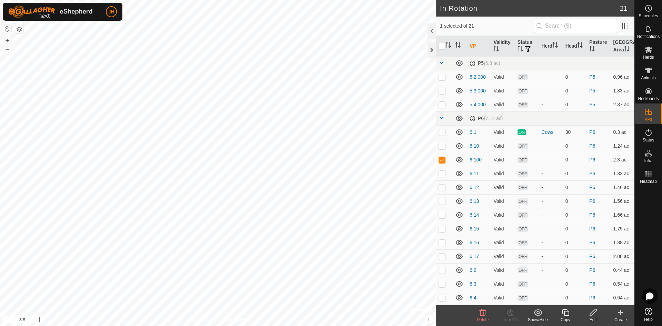
click at [593, 317] on div "Edit" at bounding box center [593, 320] width 28 height 6
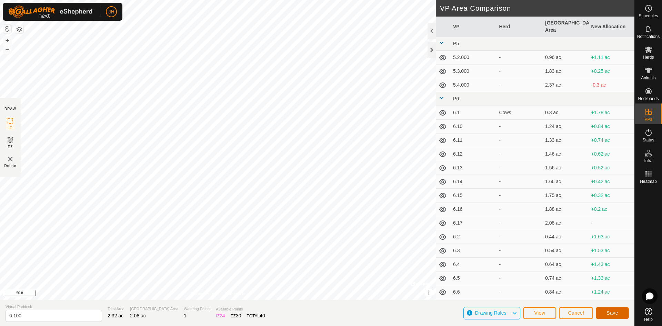
click at [612, 315] on span "Save" at bounding box center [613, 313] width 12 height 6
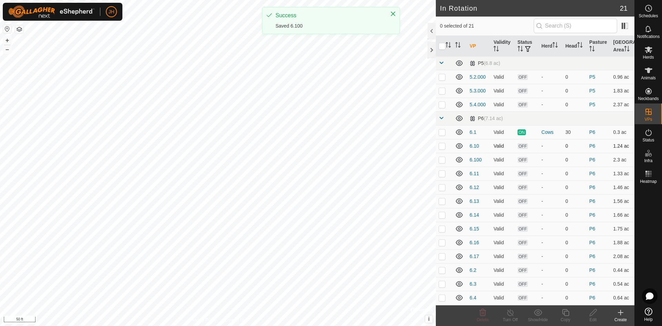
checkbox input "true"
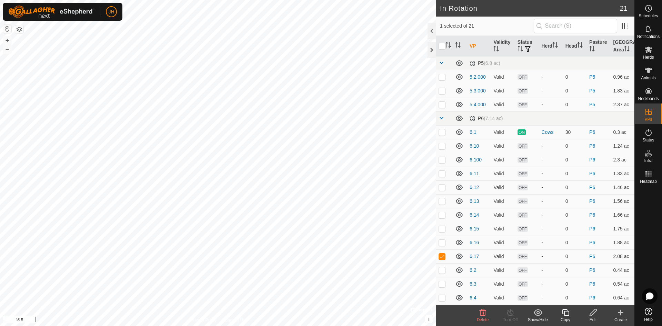
click at [595, 317] on div "Edit" at bounding box center [593, 320] width 28 height 6
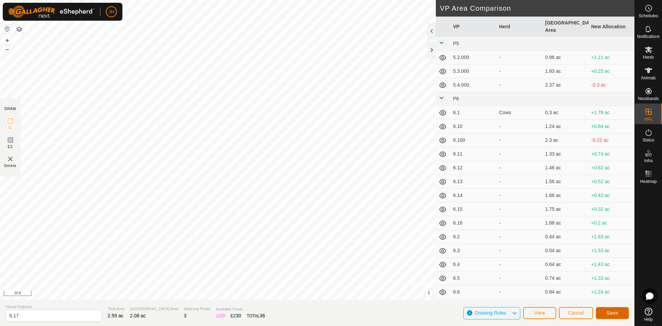
click at [617, 314] on button "Save" at bounding box center [612, 313] width 33 height 12
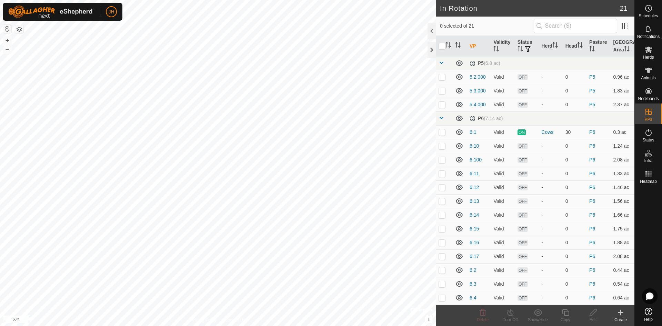
checkbox input "true"
click at [441, 244] on p-checkbox at bounding box center [442, 243] width 7 height 6
checkbox input "false"
checkbox input "true"
click at [591, 314] on icon at bounding box center [593, 312] width 9 height 8
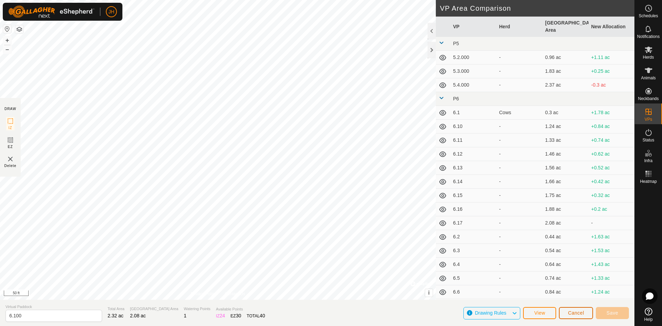
click at [571, 317] on button "Cancel" at bounding box center [576, 313] width 34 height 12
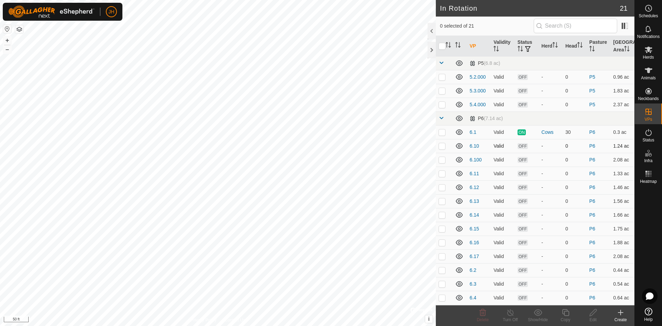
checkbox input "true"
click at [564, 317] on div "Copy" at bounding box center [566, 320] width 28 height 6
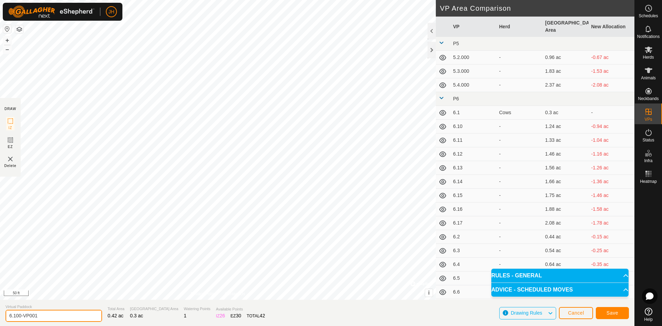
drag, startPoint x: 43, startPoint y: 315, endPoint x: 0, endPoint y: 312, distance: 42.9
click at [0, 314] on section "Virtual Paddock 6.100-VP001 Total Area 0.42 ac Grazing Area 0.3 ac Watering Poi…" at bounding box center [317, 313] width 635 height 26
type input "6.18"
click at [614, 317] on button "Save" at bounding box center [612, 313] width 33 height 12
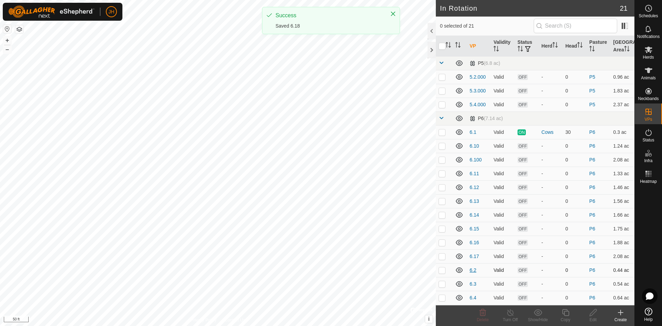
click at [474, 270] on link "6.2" at bounding box center [473, 270] width 7 height 6
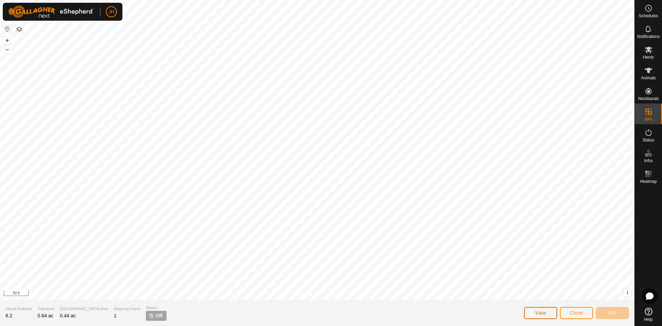
click at [540, 315] on span "View" at bounding box center [540, 313] width 11 height 6
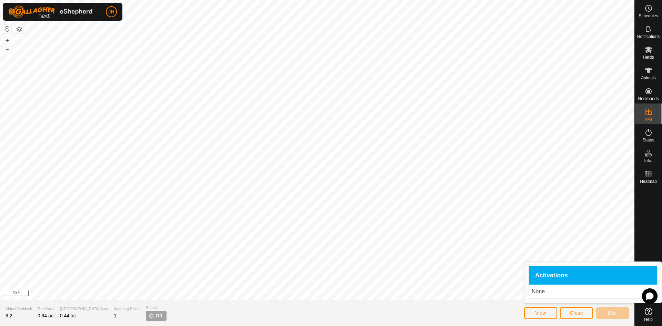
click at [545, 275] on span "Activations" at bounding box center [551, 275] width 33 height 6
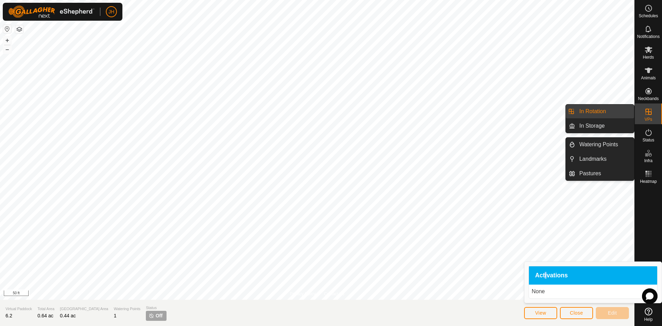
click at [650, 115] on icon at bounding box center [649, 112] width 6 height 6
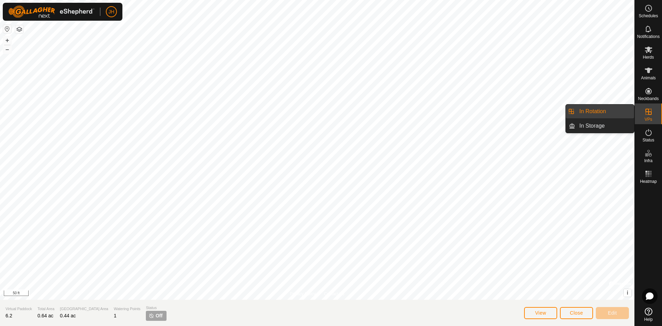
click at [615, 112] on link "In Rotation" at bounding box center [604, 112] width 59 height 14
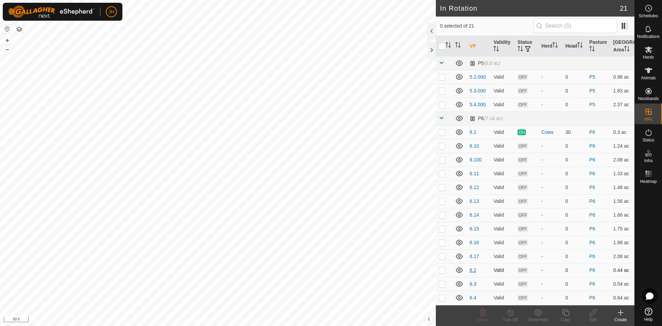
click at [475, 269] on link "6.2" at bounding box center [473, 270] width 7 height 6
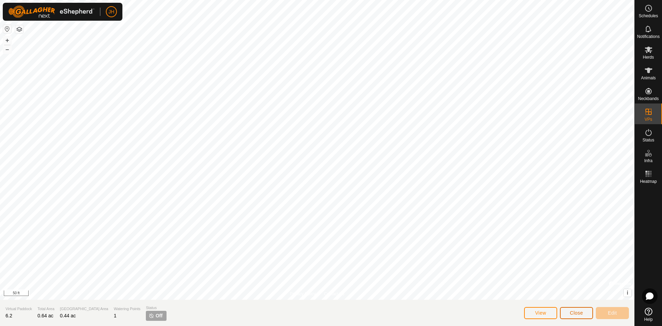
click at [570, 316] on button "Close" at bounding box center [576, 313] width 33 height 12
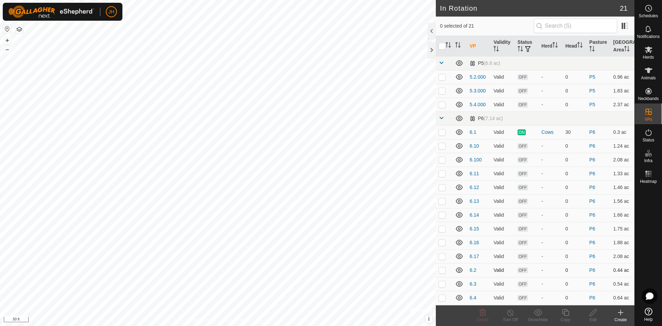
click at [445, 270] on p-checkbox at bounding box center [442, 270] width 7 height 6
checkbox input "true"
click at [440, 284] on p-checkbox at bounding box center [442, 284] width 7 height 6
checkbox input "false"
checkbox input "true"
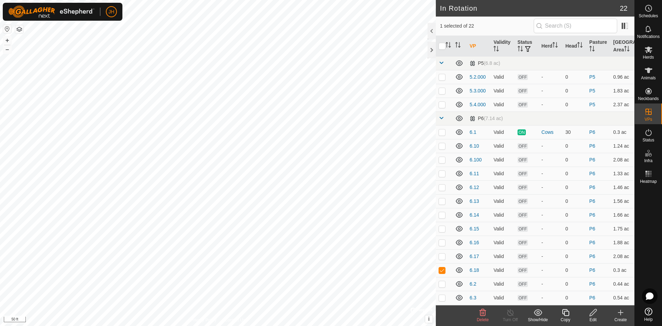
click at [566, 317] on div "Copy" at bounding box center [566, 320] width 28 height 6
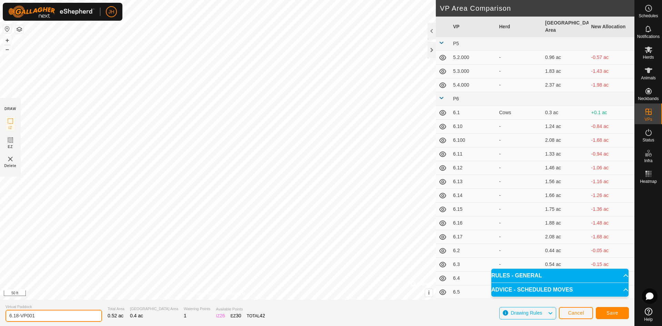
drag, startPoint x: 39, startPoint y: 316, endPoint x: 0, endPoint y: 312, distance: 38.9
click at [0, 312] on section "Virtual Paddock 6.18-VP001 Total Area 0.52 ac Grazing Area 0.4 ac Watering Poin…" at bounding box center [317, 313] width 635 height 26
type input "6.19"
click at [613, 314] on span "Save" at bounding box center [613, 313] width 12 height 6
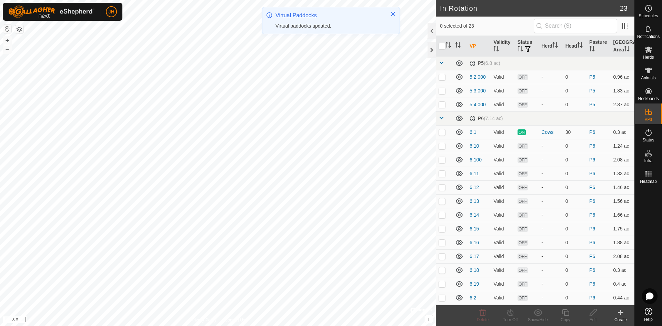
checkbox input "true"
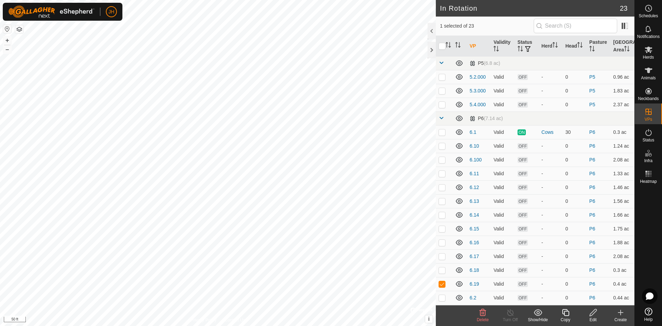
click at [567, 318] on div "Copy" at bounding box center [566, 320] width 28 height 6
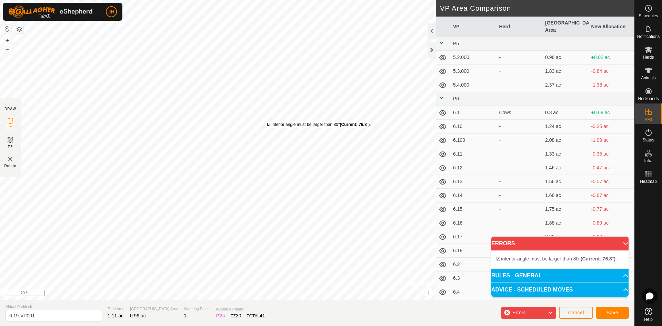
click at [267, 121] on div "IZ interior angle must be larger than 80° (Current: 76.8°) . + – ⇧ i © Mapbox ,…" at bounding box center [218, 150] width 436 height 300
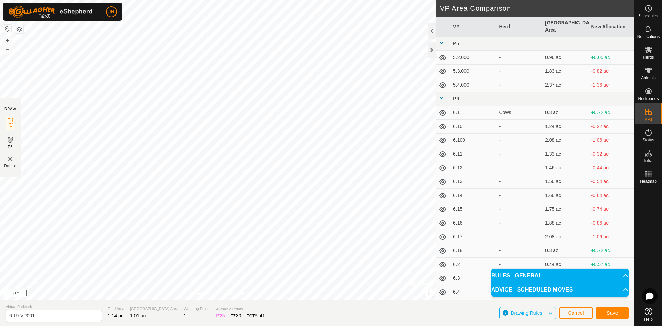
click at [20, 30] on button "button" at bounding box center [19, 29] width 8 height 8
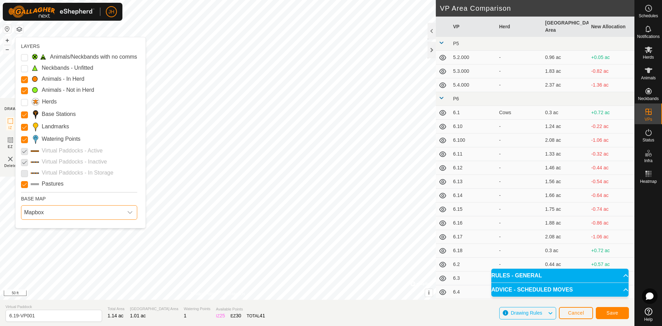
click at [50, 212] on span "Mapbox" at bounding box center [72, 213] width 102 height 14
click at [41, 244] on li "HERE" at bounding box center [80, 243] width 117 height 14
click at [611, 313] on span "Save" at bounding box center [613, 313] width 12 height 6
